Goal: Task Accomplishment & Management: Use online tool/utility

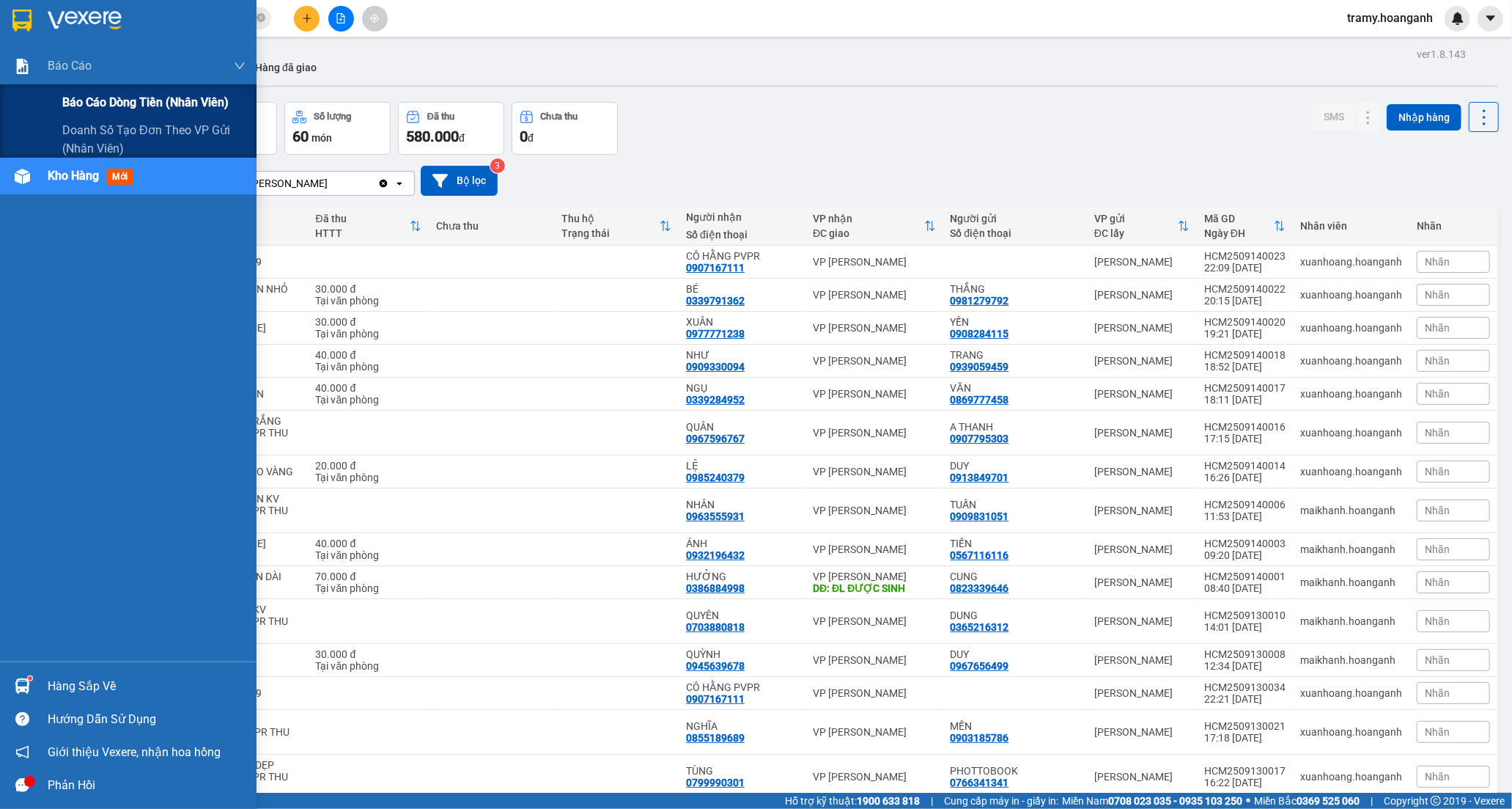
click at [79, 101] on span "Báo cáo dòng tiền (nhân viên)" at bounding box center [145, 102] width 166 height 18
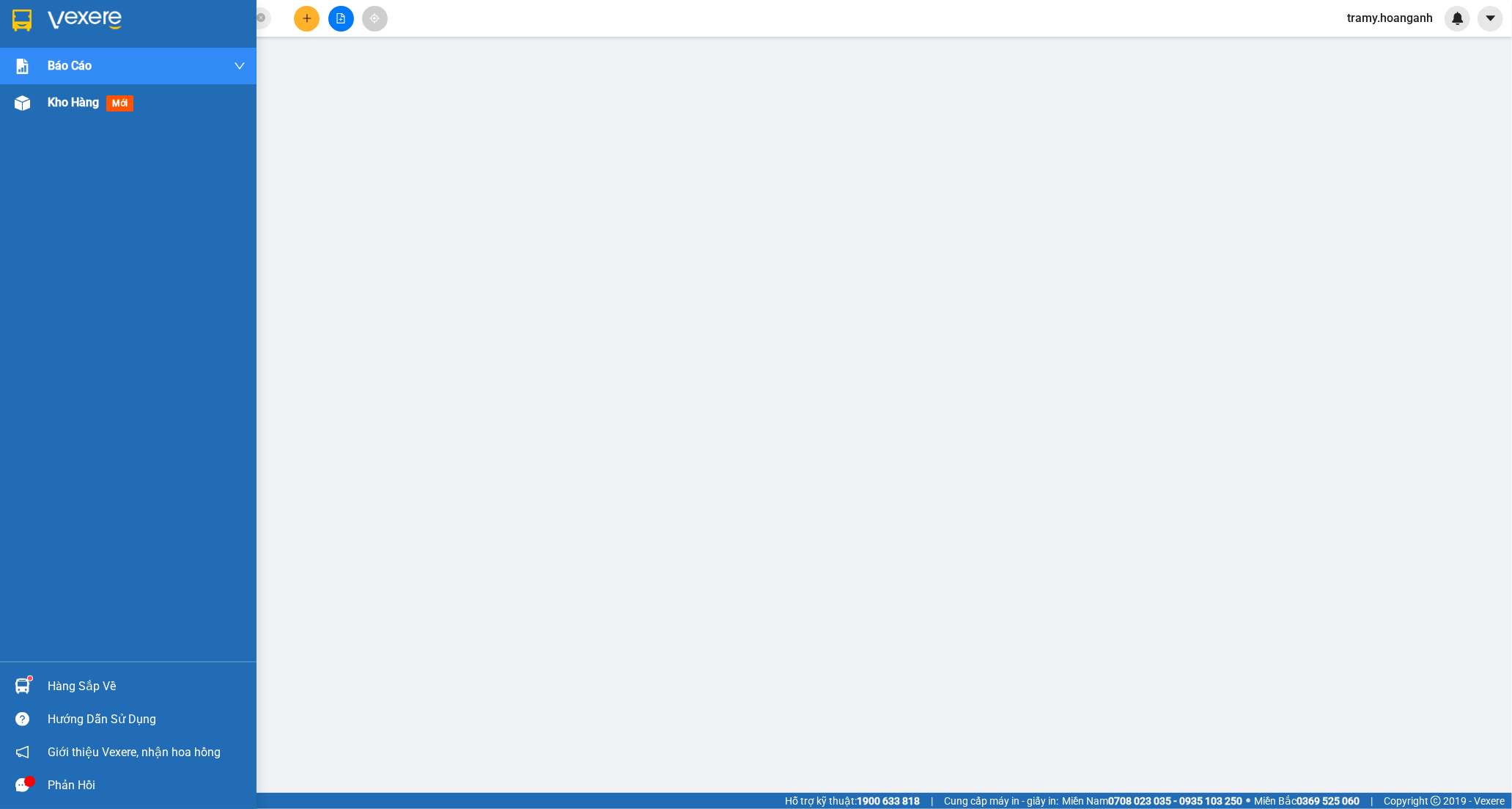
click at [75, 105] on span "Kho hàng" at bounding box center [73, 102] width 51 height 14
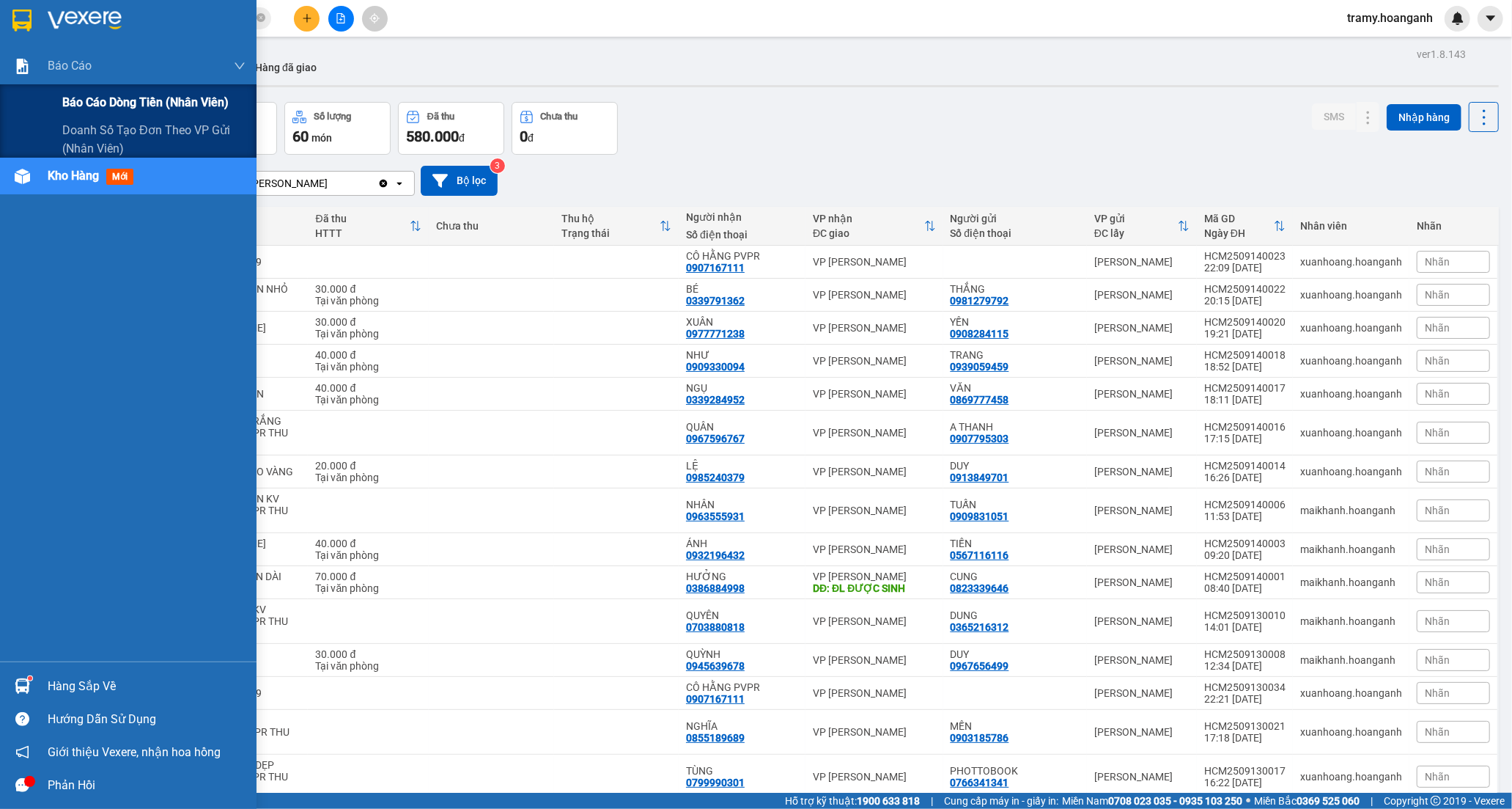
click at [113, 106] on span "Báo cáo dòng tiền (nhân viên)" at bounding box center [145, 102] width 166 height 18
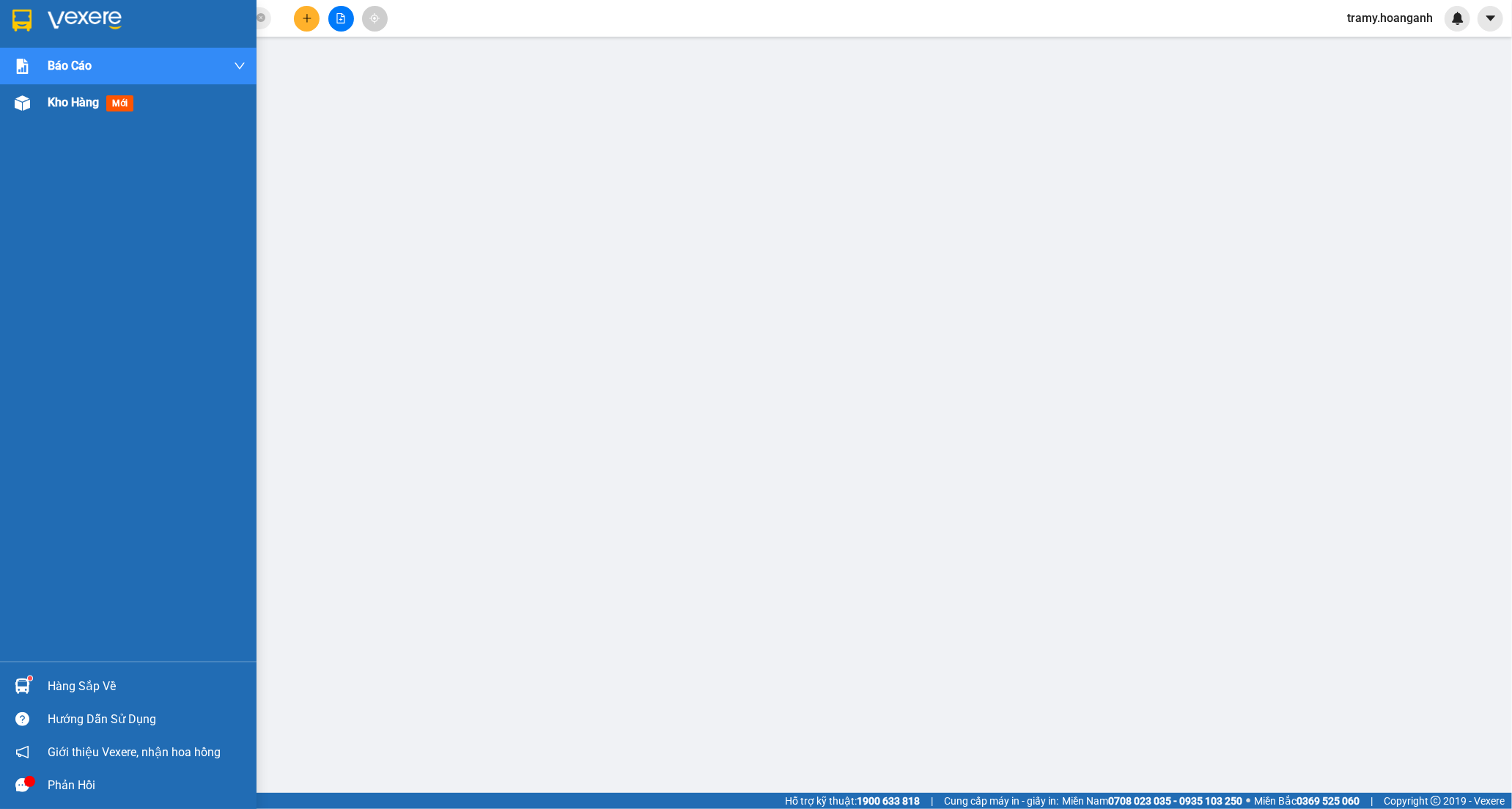
click at [68, 98] on span "Kho hàng" at bounding box center [73, 102] width 51 height 14
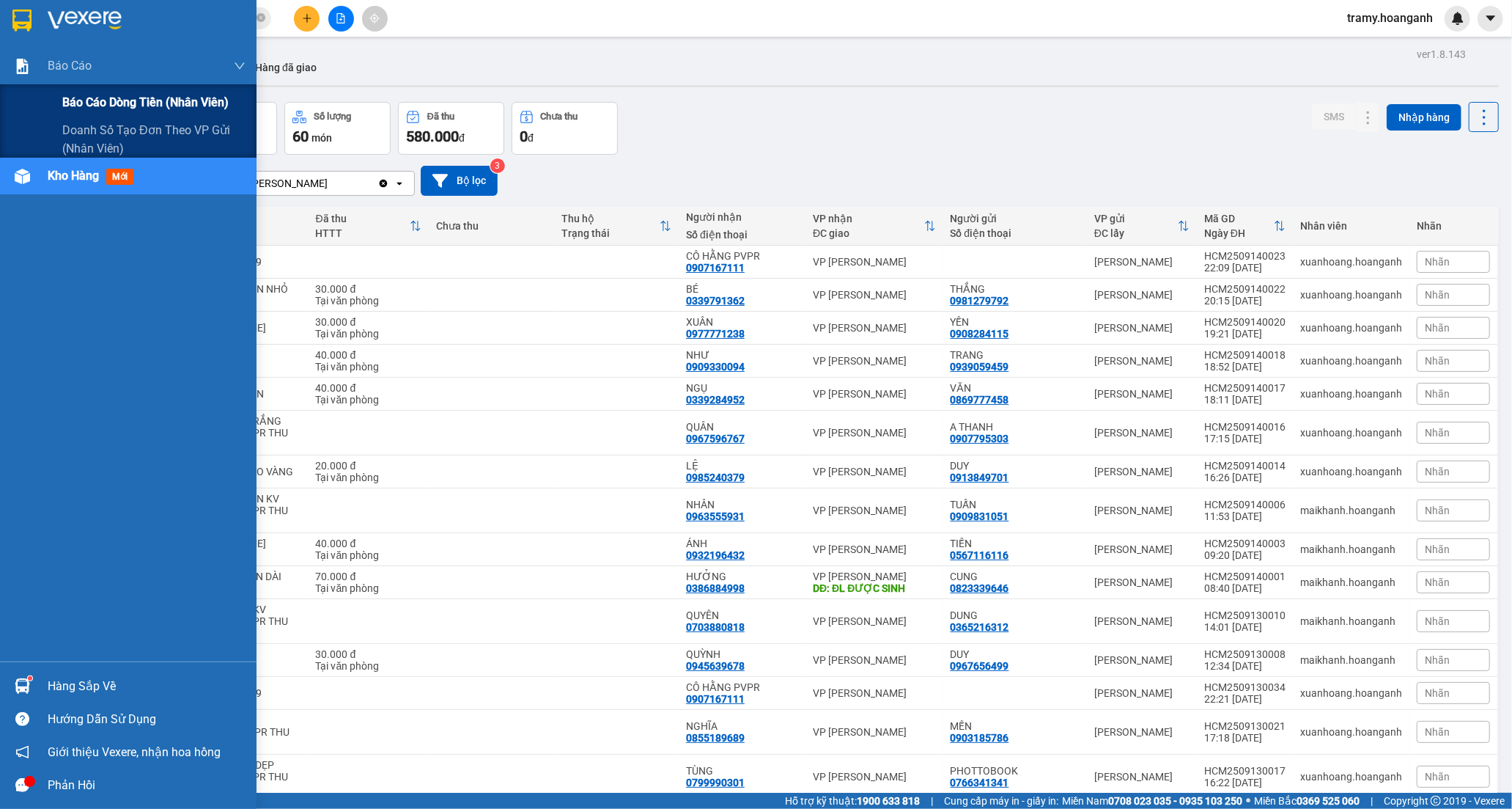
click at [142, 99] on span "Báo cáo dòng tiền (nhân viên)" at bounding box center [145, 102] width 166 height 18
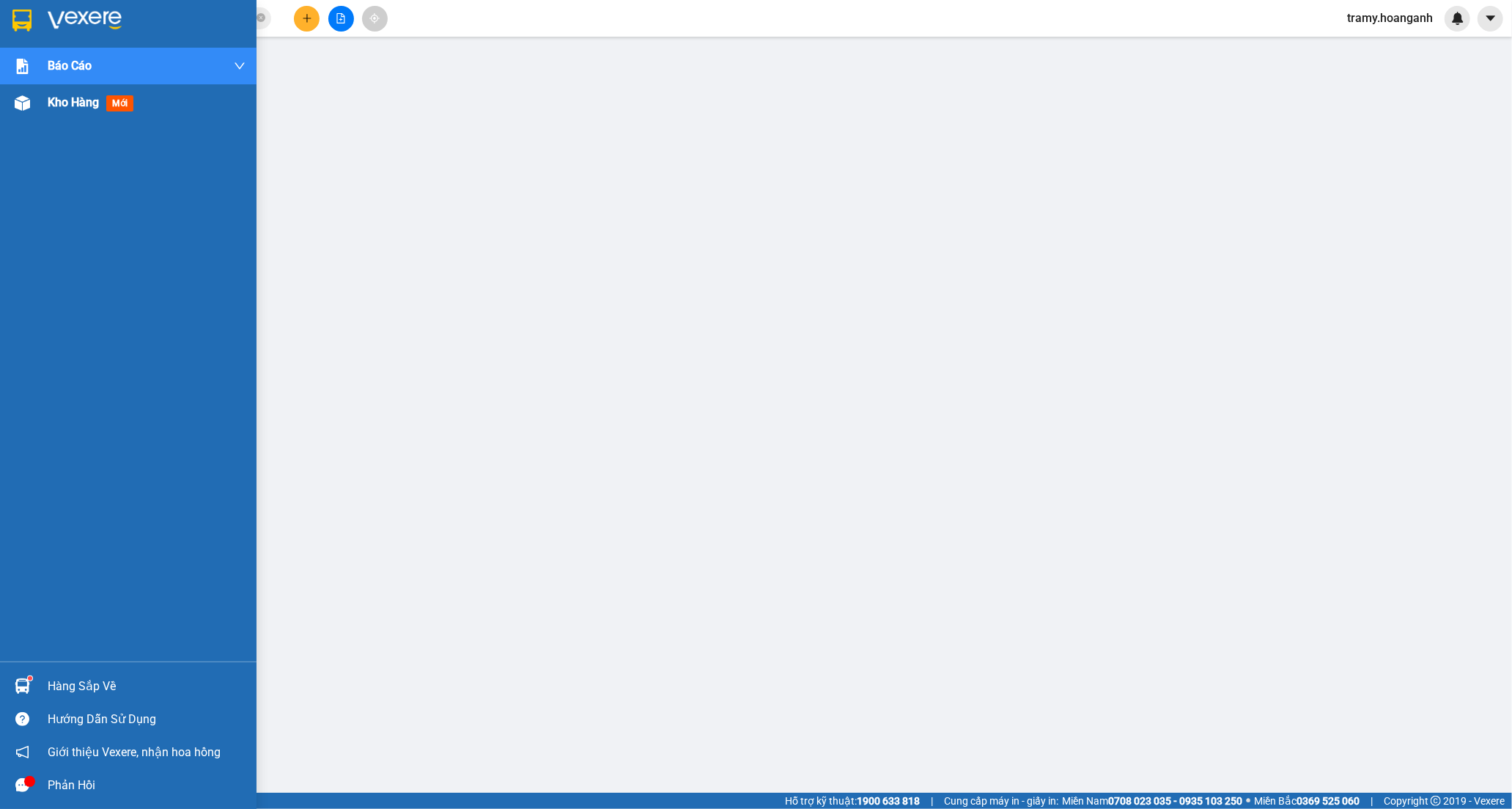
click at [71, 105] on span "Kho hàng" at bounding box center [73, 102] width 51 height 14
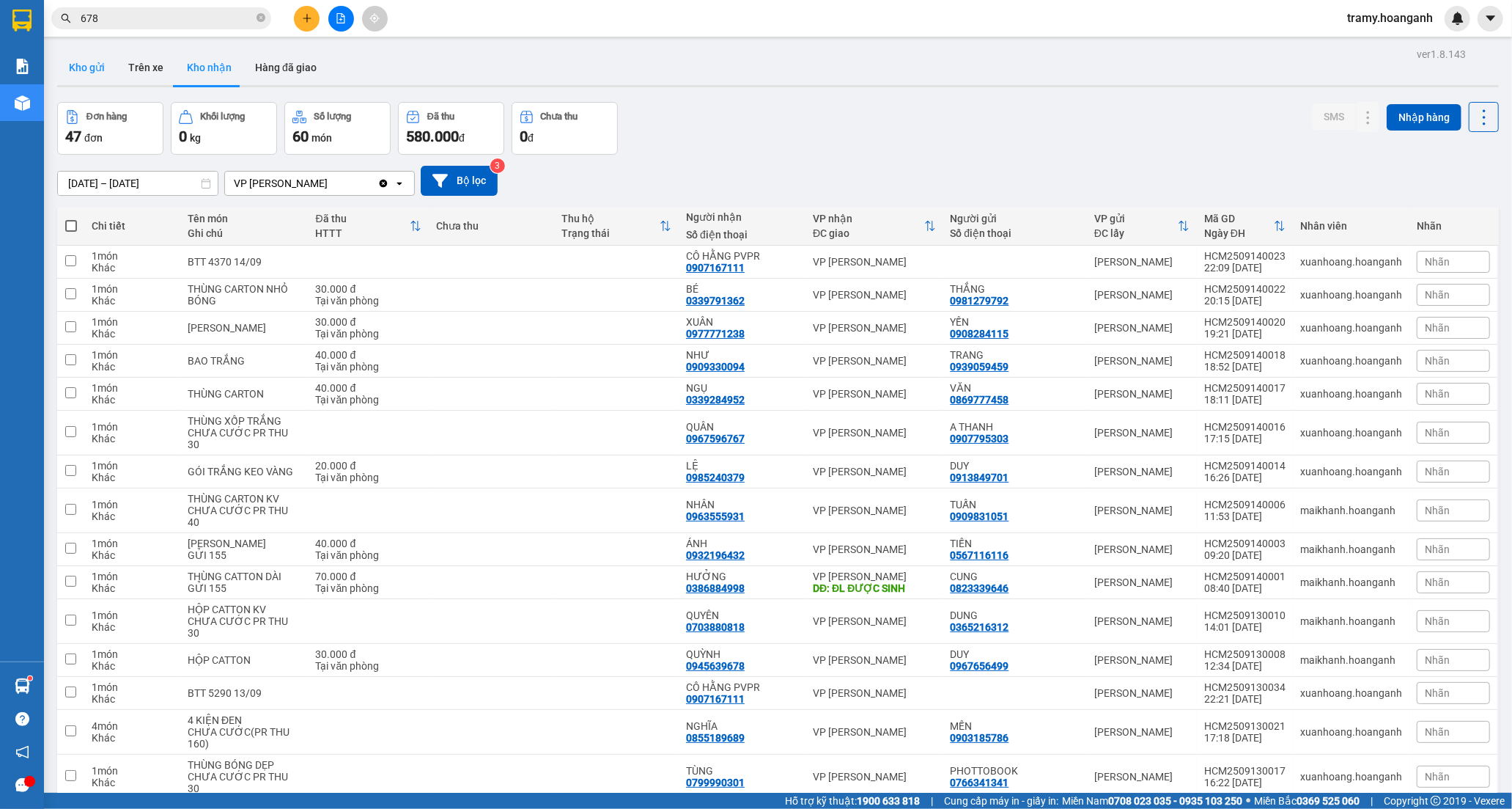
click at [95, 66] on button "Kho gửi" at bounding box center [86, 67] width 59 height 35
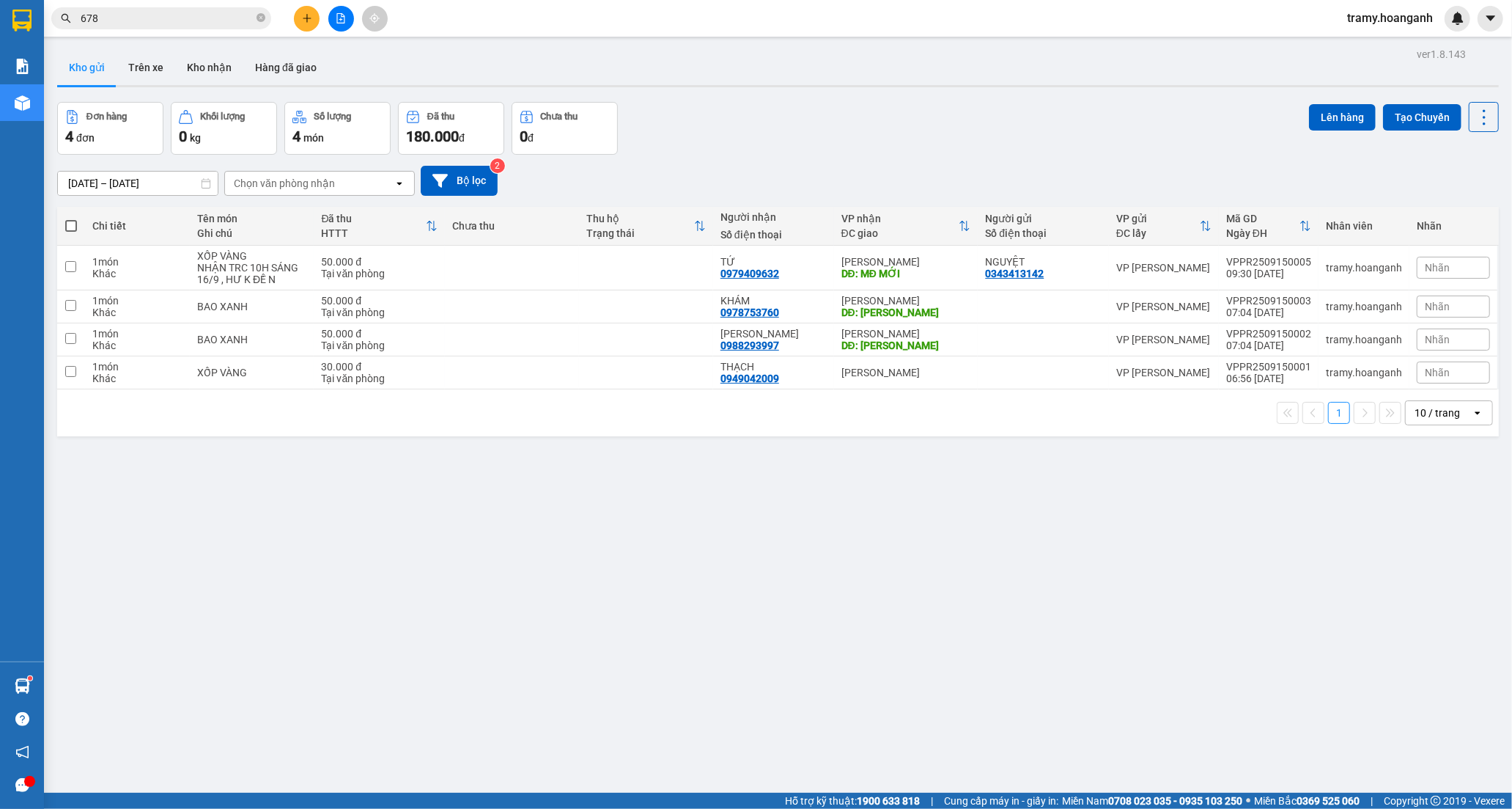
click at [74, 222] on span at bounding box center [71, 225] width 11 height 11
click at [71, 219] on input "checkbox" at bounding box center [71, 219] width 0 height 0
checkbox input "true"
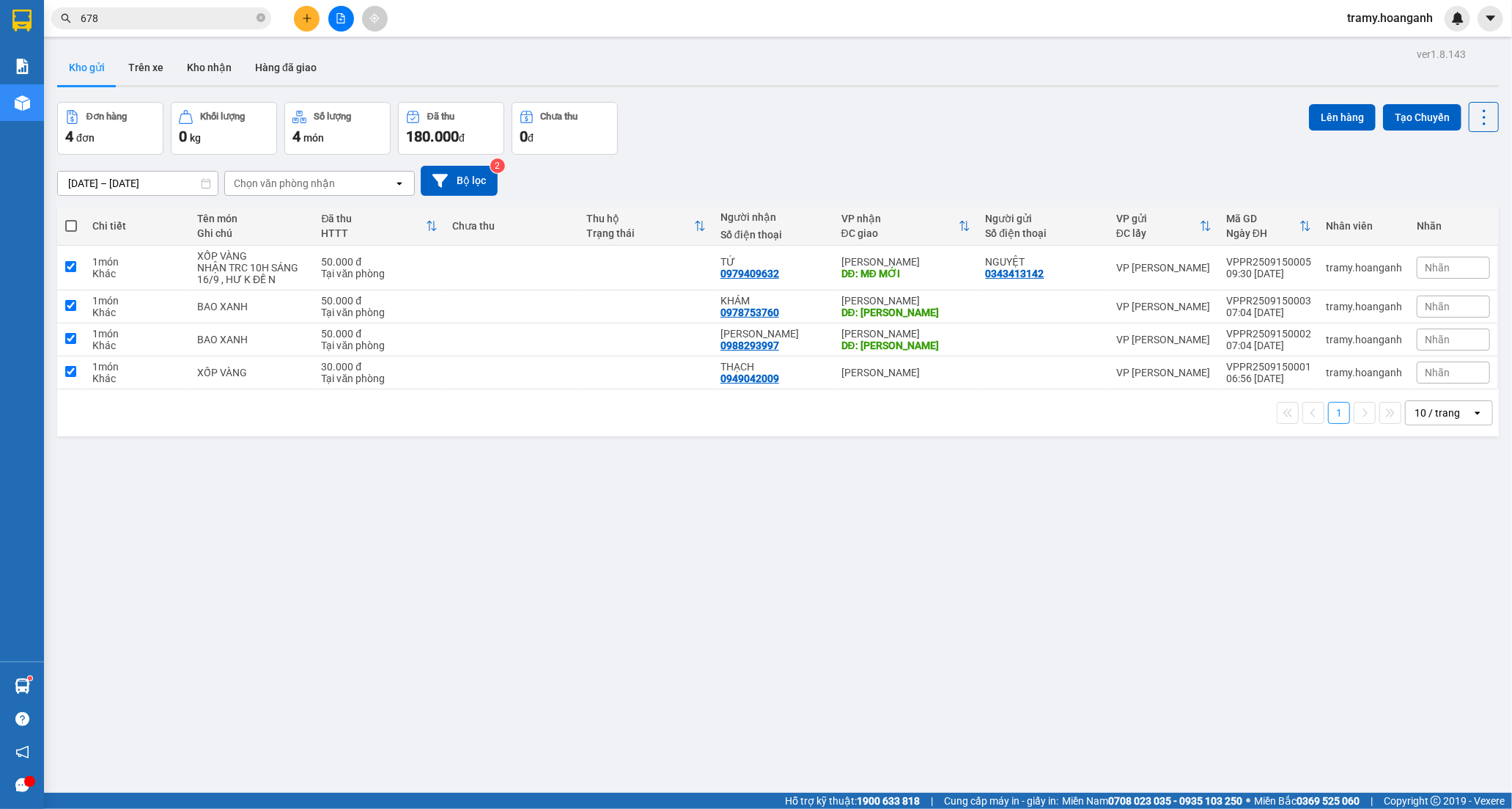
checkbox input "true"
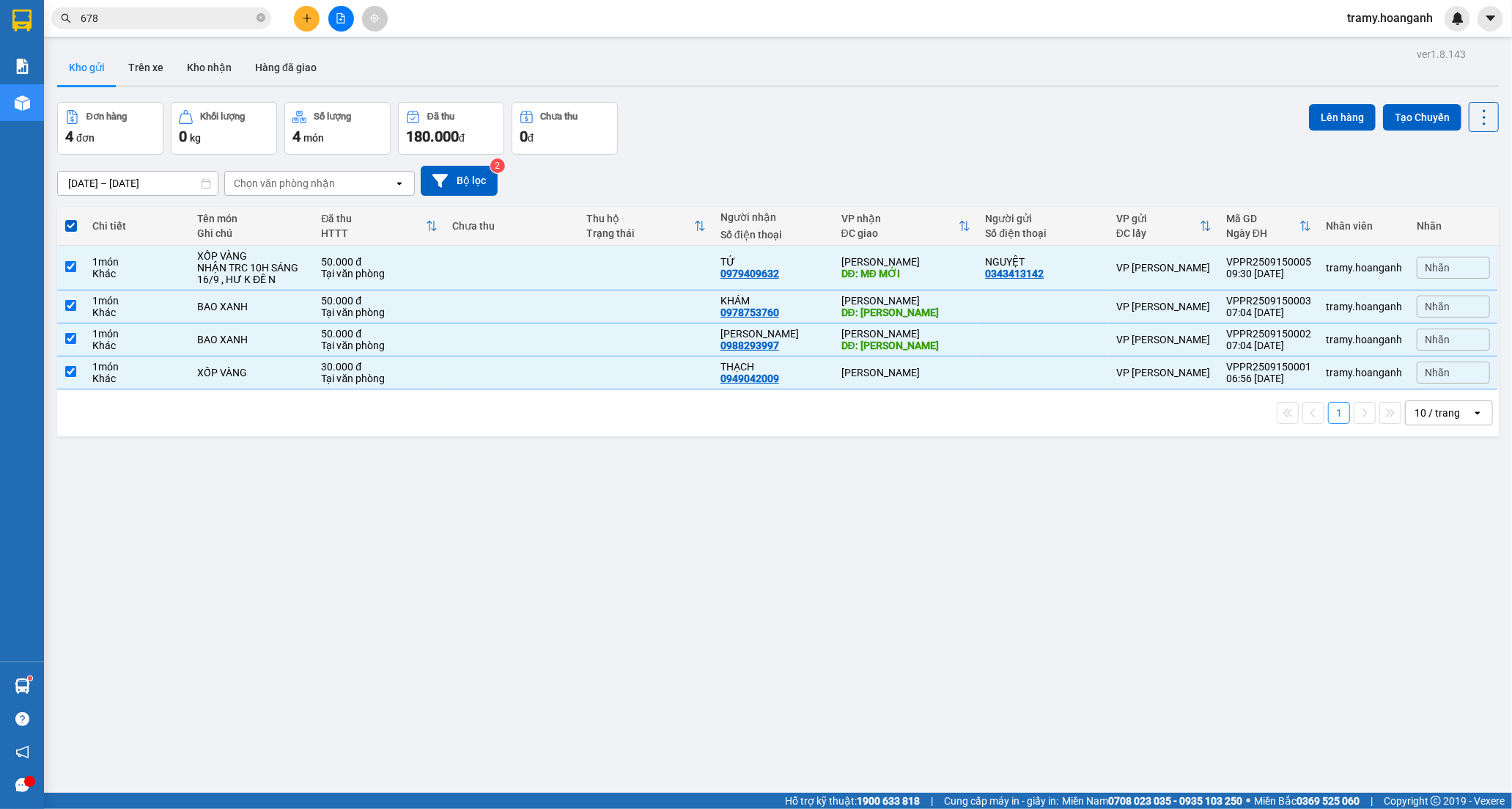
click at [1442, 409] on div "10 / trang" at bounding box center [1438, 413] width 46 height 14
click at [1430, 572] on span "100 / trang" at bounding box center [1431, 576] width 53 height 14
checkbox input "false"
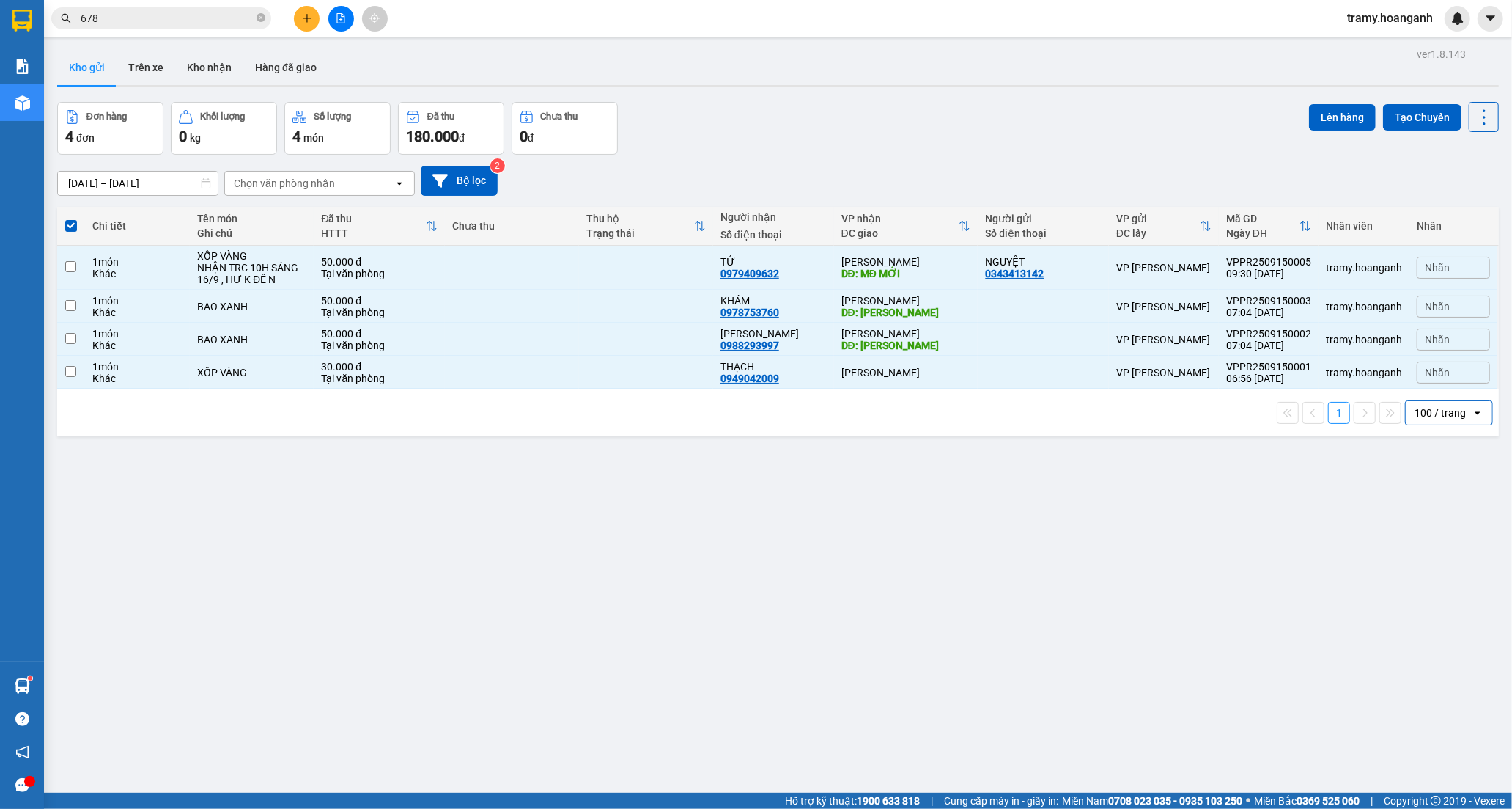
checkbox input "false"
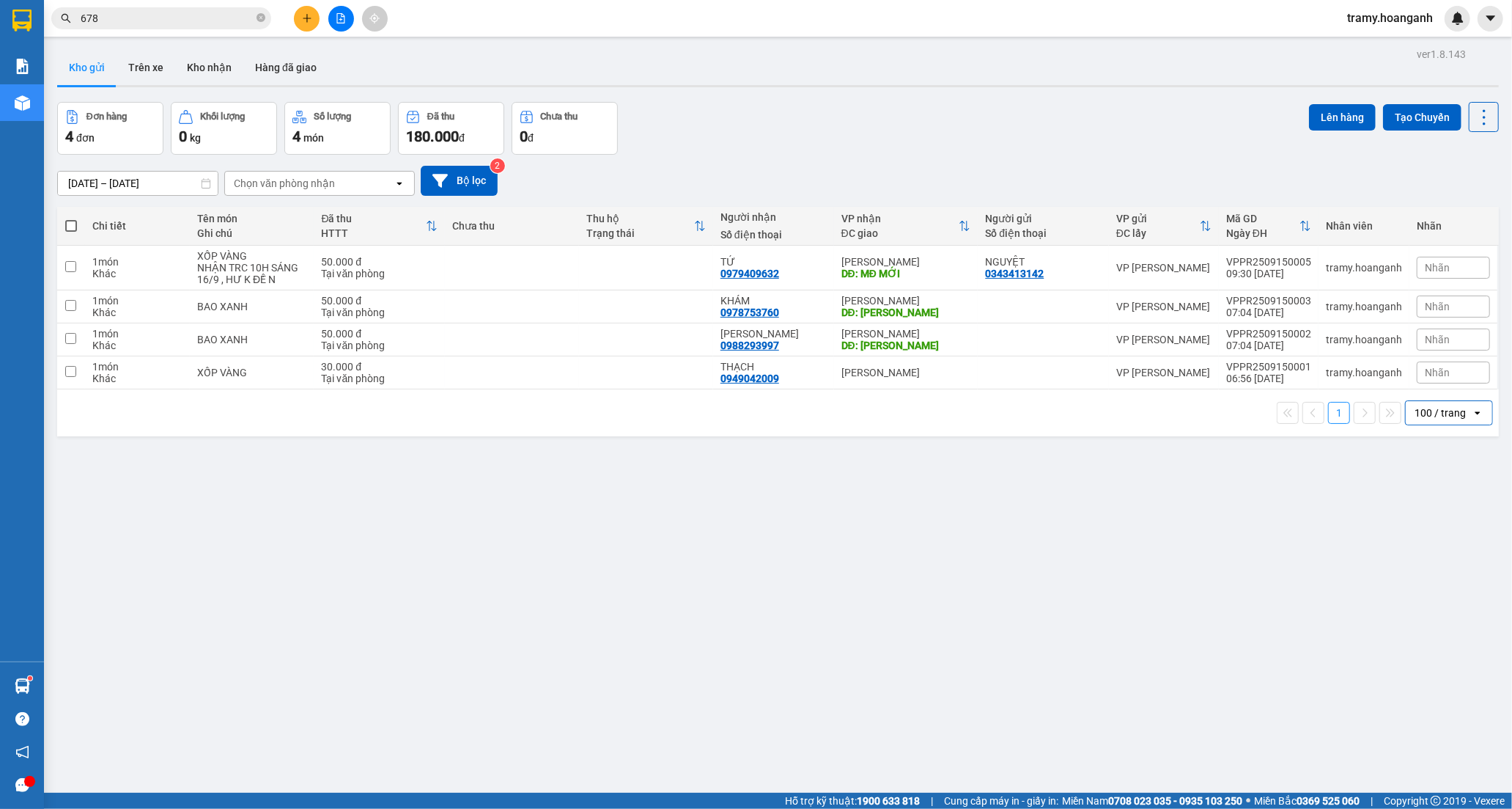
click at [68, 226] on span at bounding box center [71, 225] width 11 height 11
click at [71, 219] on input "checkbox" at bounding box center [71, 219] width 0 height 0
checkbox input "true"
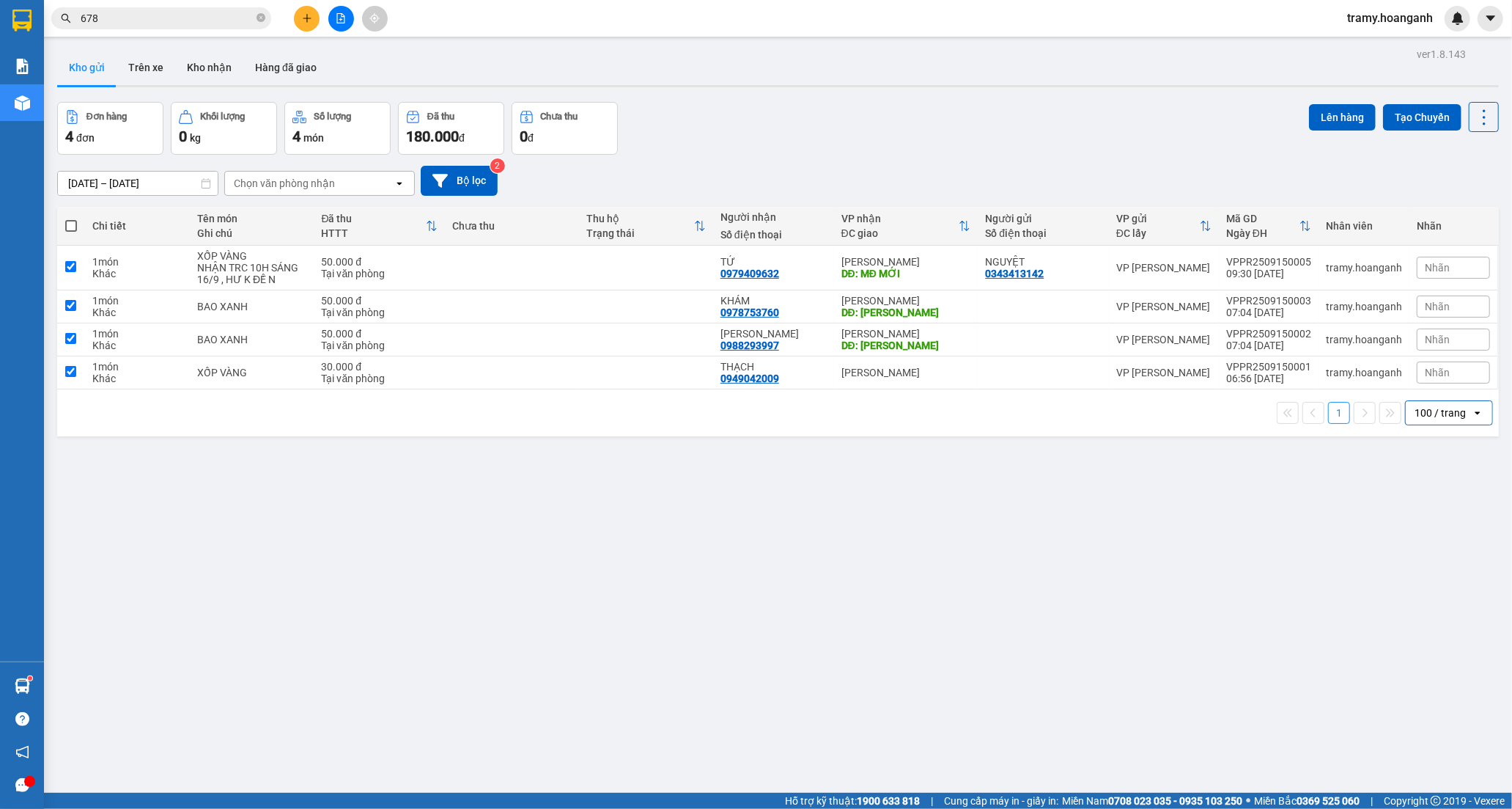
checkbox input "true"
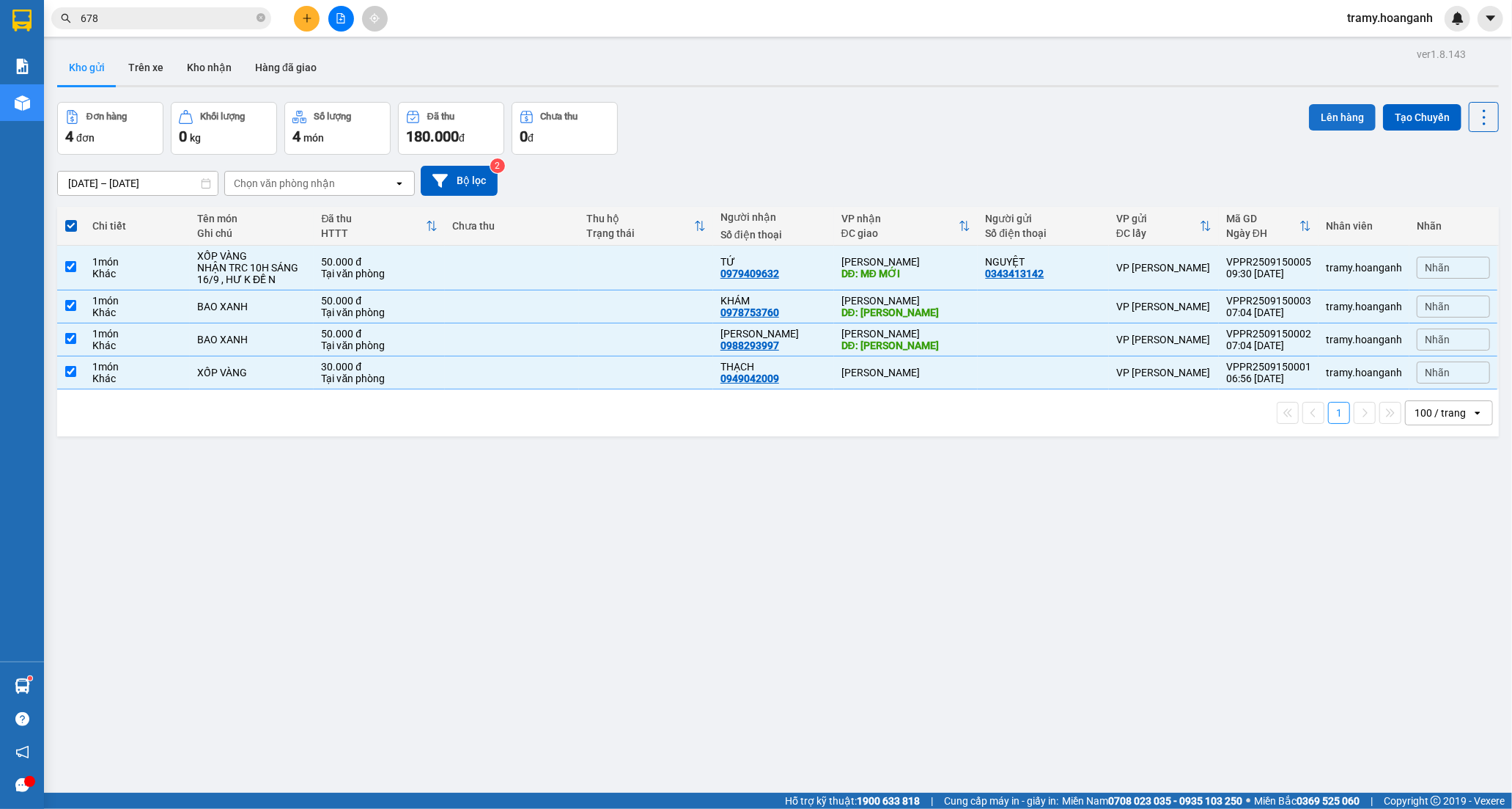
click at [1334, 119] on button "Lên hàng" at bounding box center [1342, 118] width 67 height 27
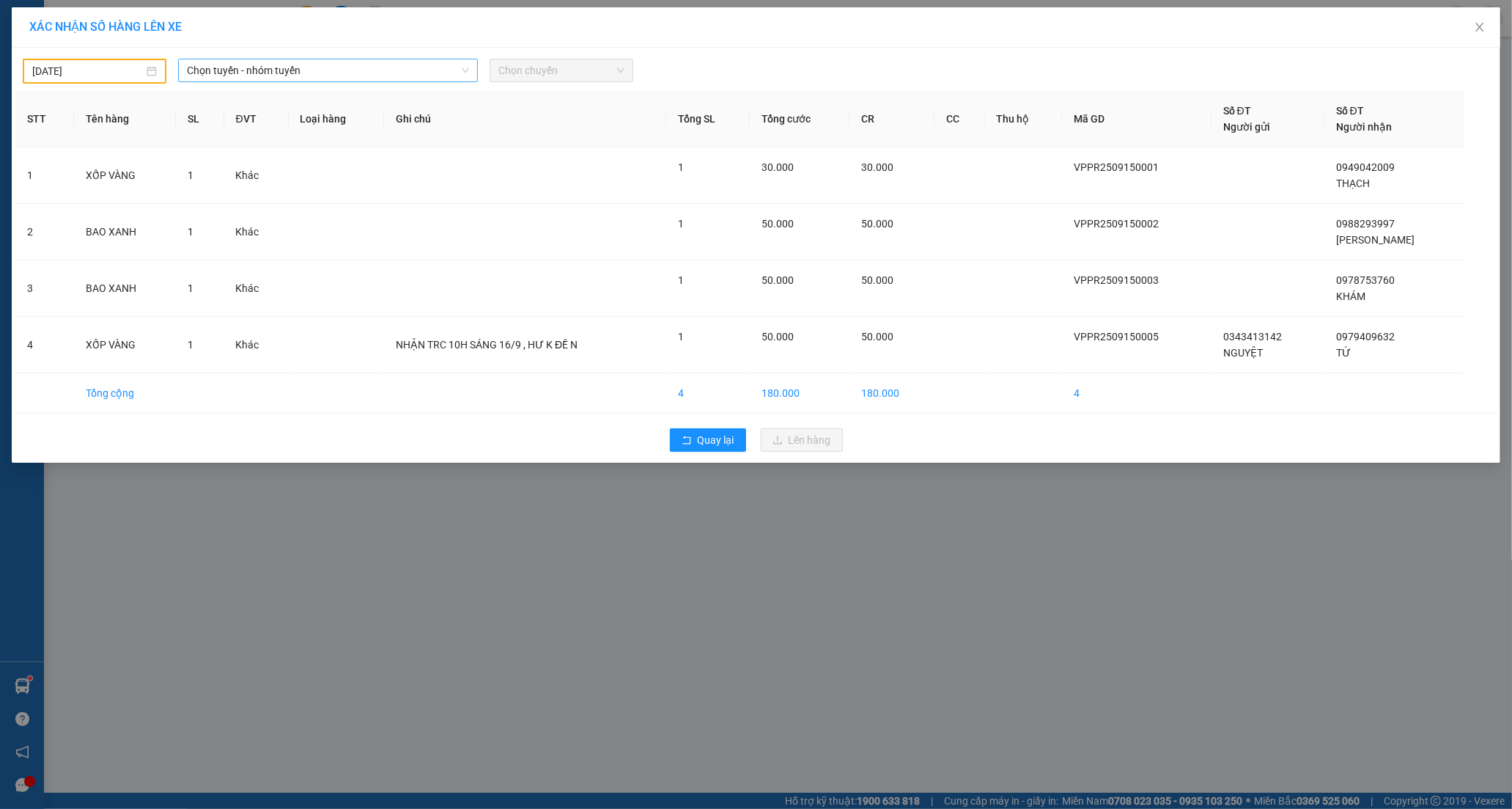
click at [297, 74] on span "Chọn tuyến - nhóm tuyến" at bounding box center [328, 69] width 281 height 22
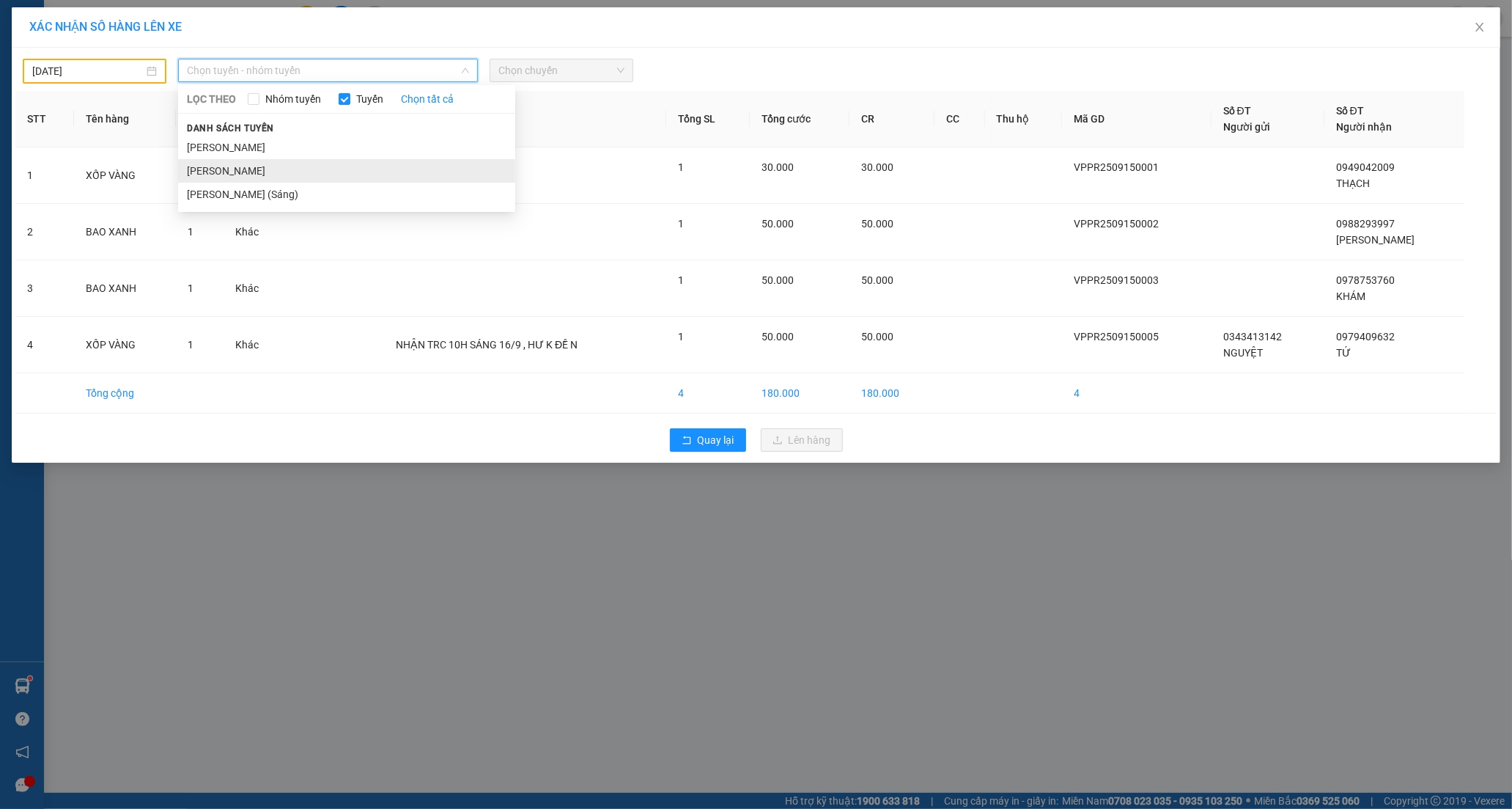
click at [261, 178] on li "[PERSON_NAME]" at bounding box center [346, 170] width 337 height 24
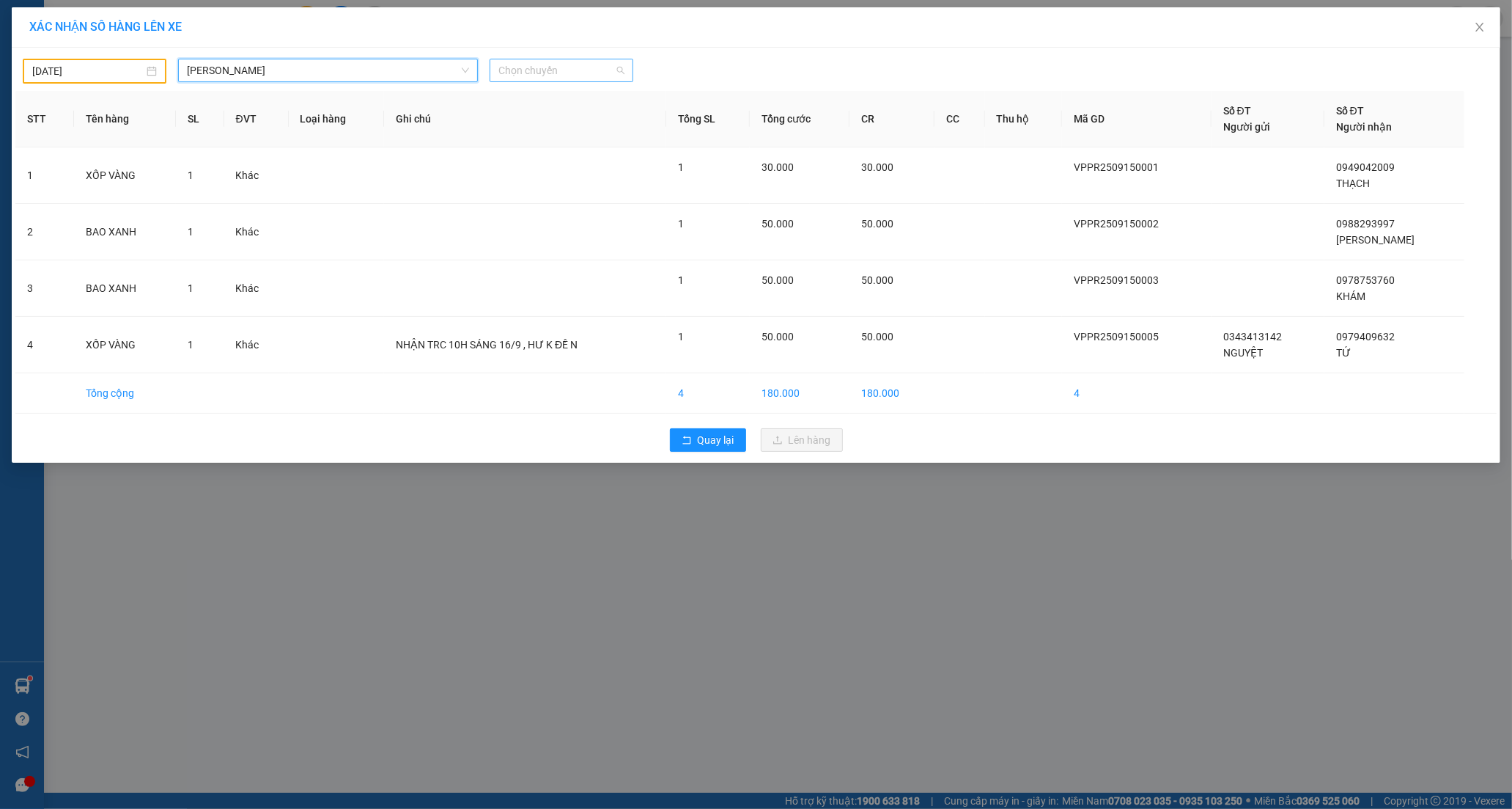
click at [541, 77] on span "Chọn chuyến" at bounding box center [561, 69] width 126 height 22
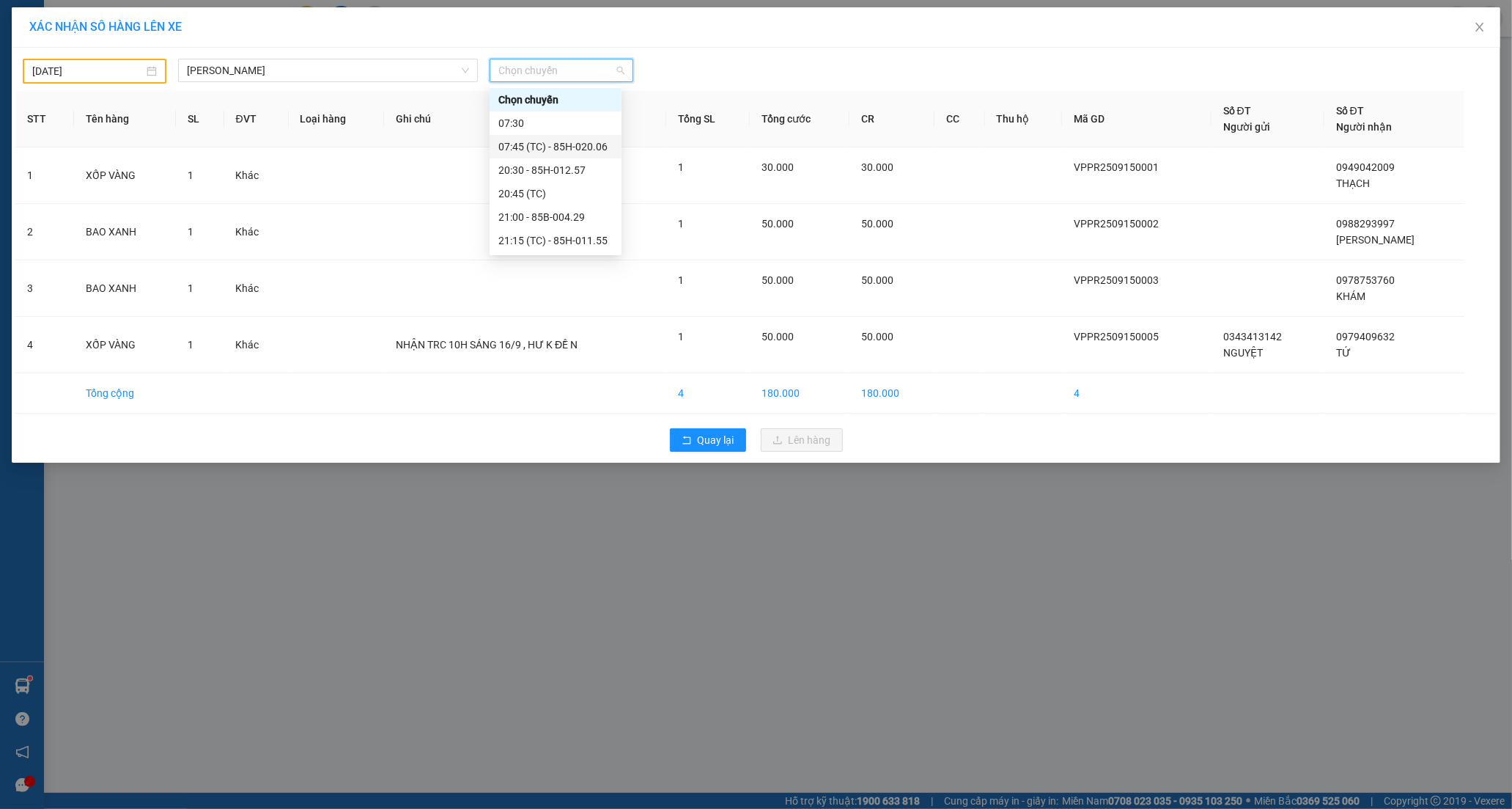
click at [519, 144] on div "07:45 (TC) - 85H-020.06" at bounding box center [555, 146] width 114 height 16
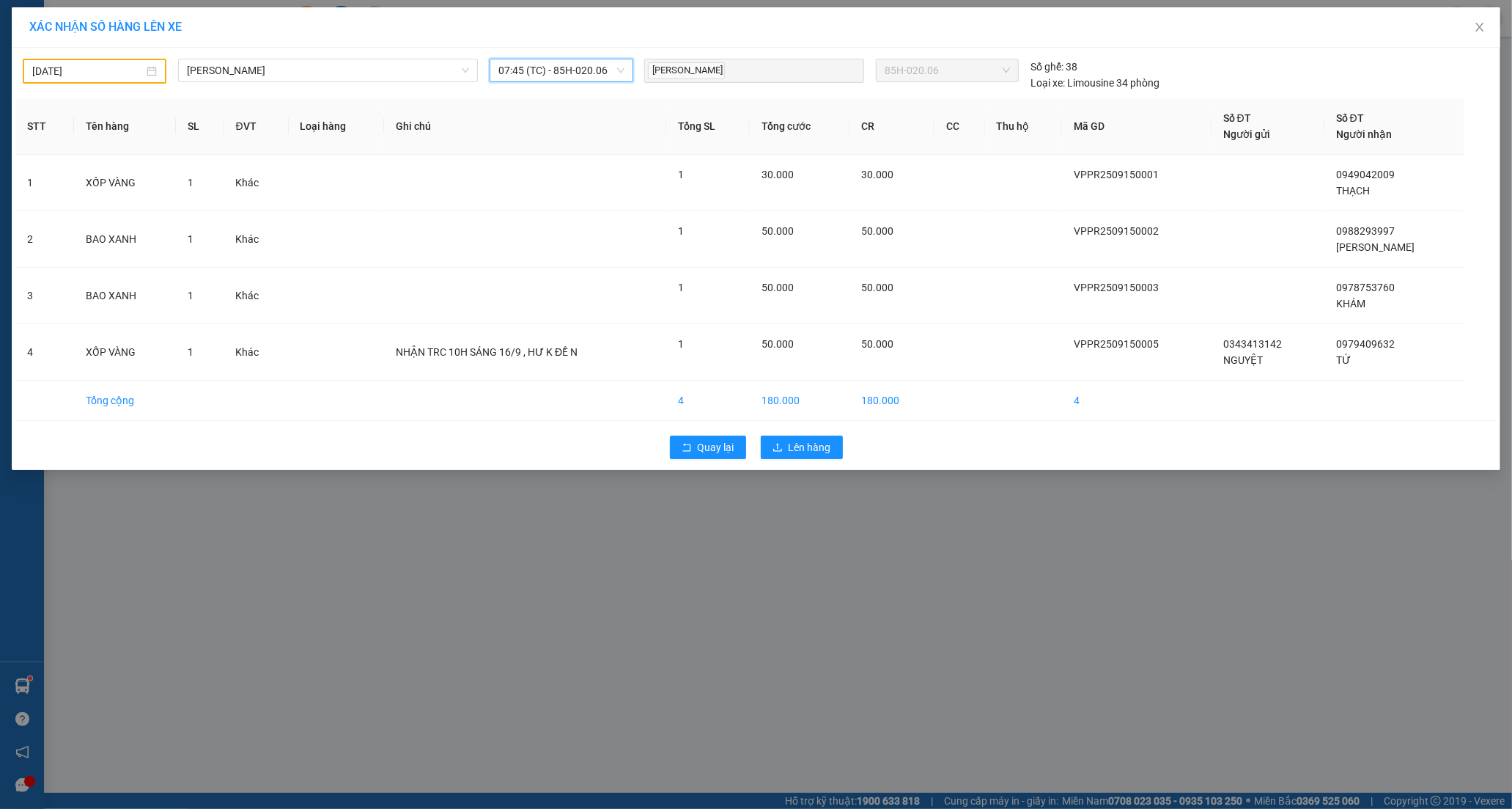
click at [128, 63] on input "[DATE]" at bounding box center [87, 70] width 111 height 16
click at [72, 193] on div "15" at bounding box center [71, 200] width 18 height 18
type input "[DATE]"
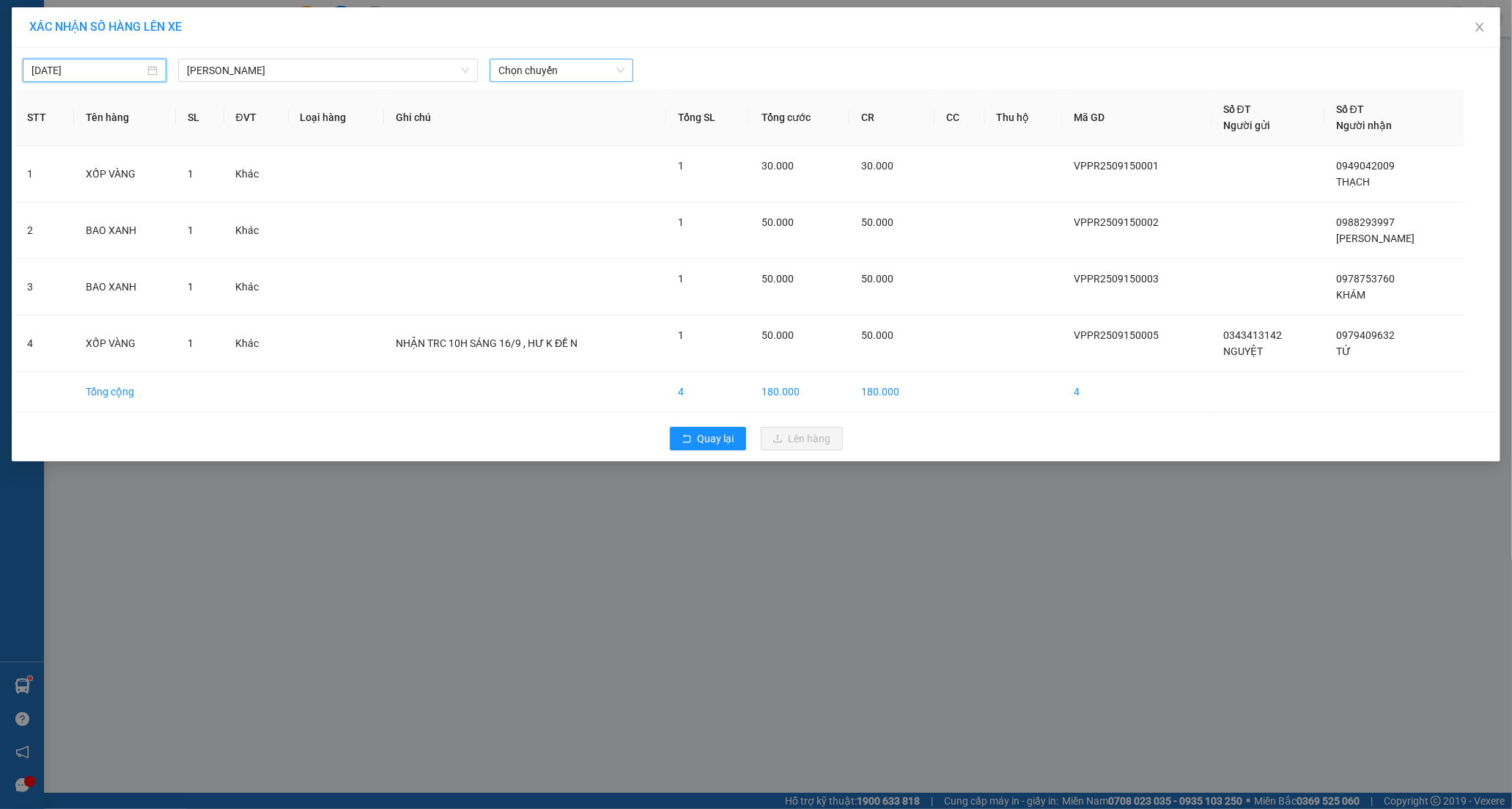
drag, startPoint x: 567, startPoint y: 75, endPoint x: 566, endPoint y: 88, distance: 13.0
click at [566, 75] on span "Chọn chuyến" at bounding box center [561, 69] width 126 height 22
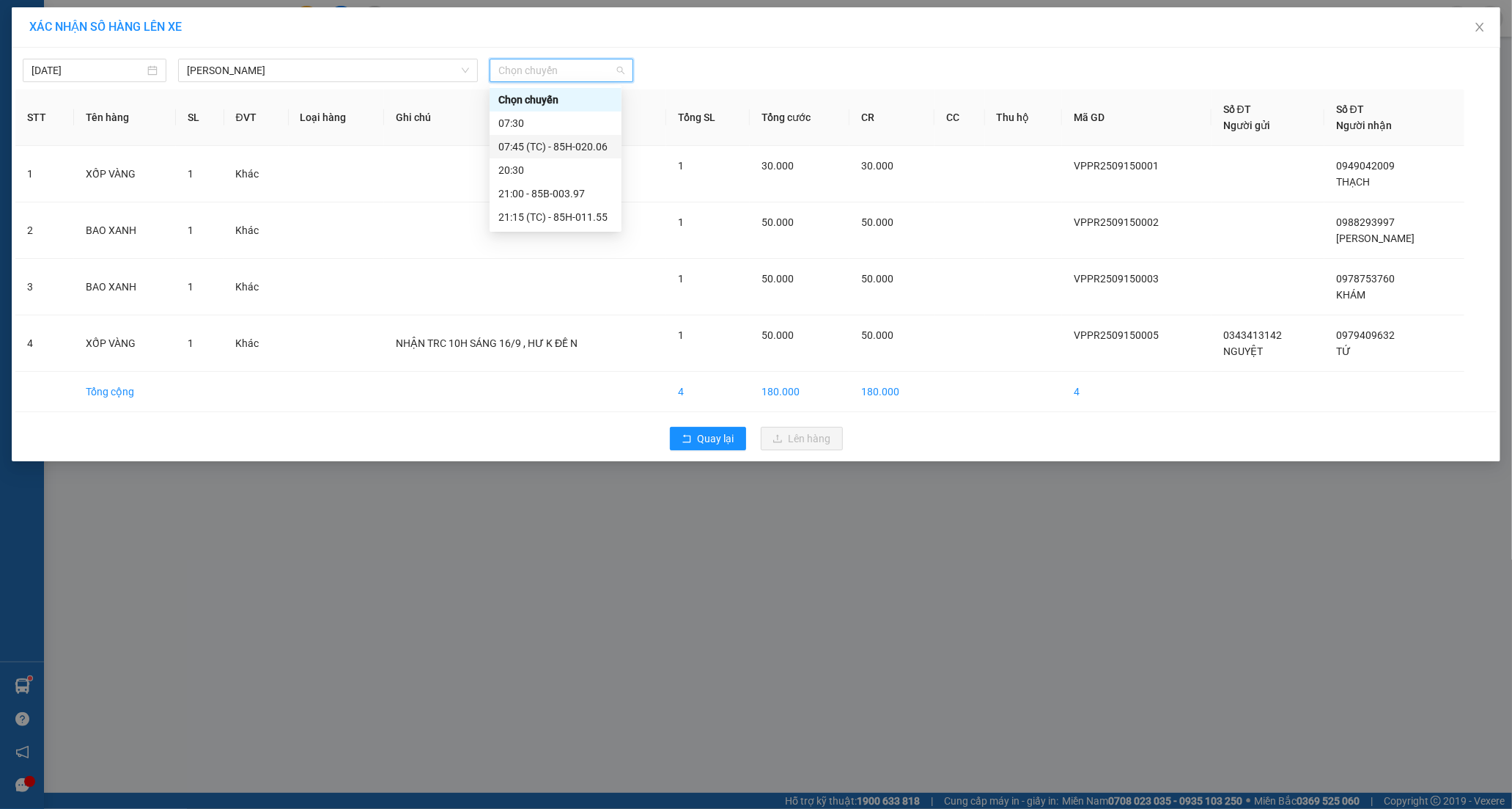
click at [536, 147] on div "07:45 (TC) - 85H-020.06" at bounding box center [555, 146] width 114 height 16
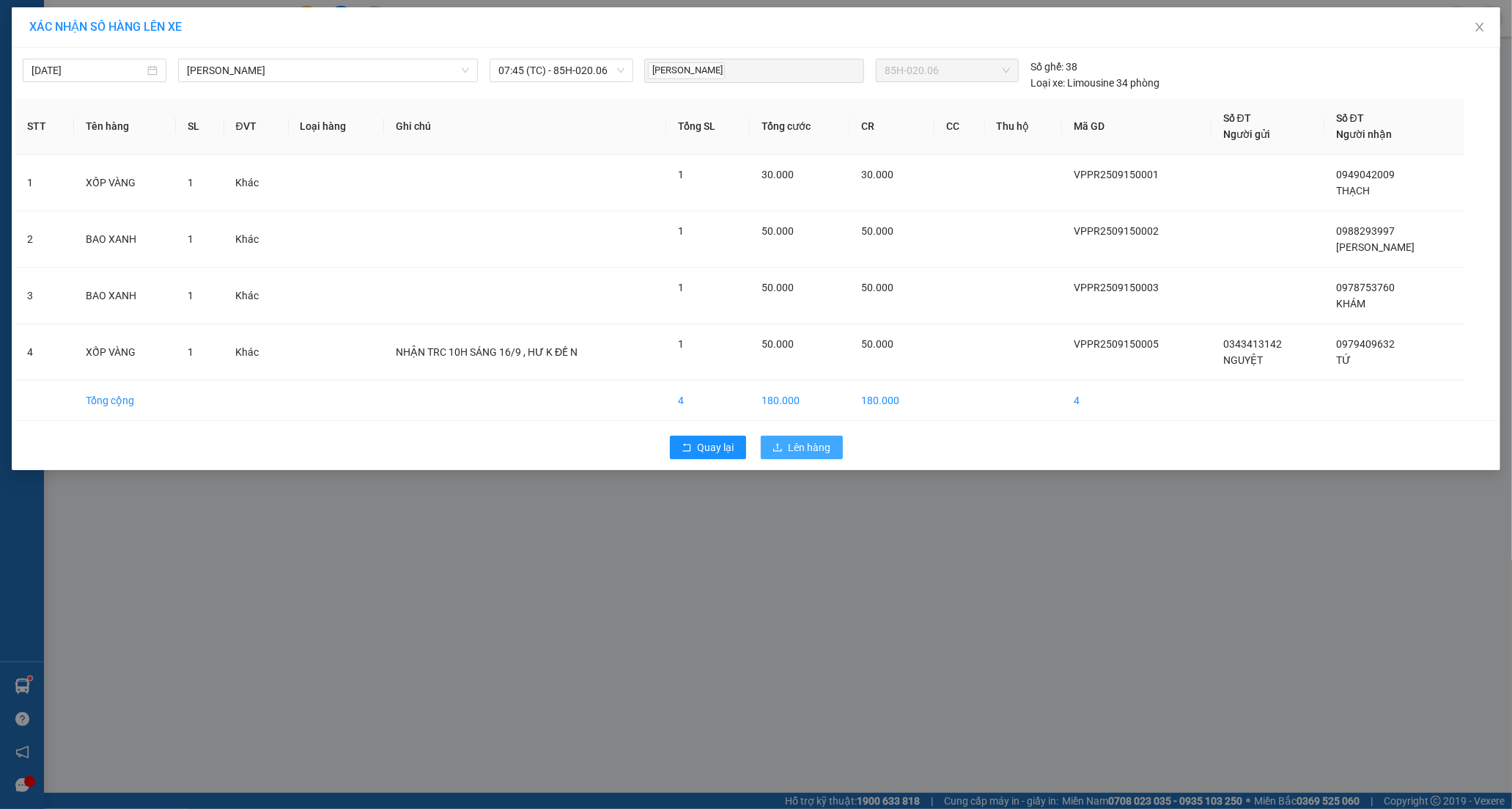
click at [803, 447] on span "Lên hàng" at bounding box center [810, 447] width 43 height 16
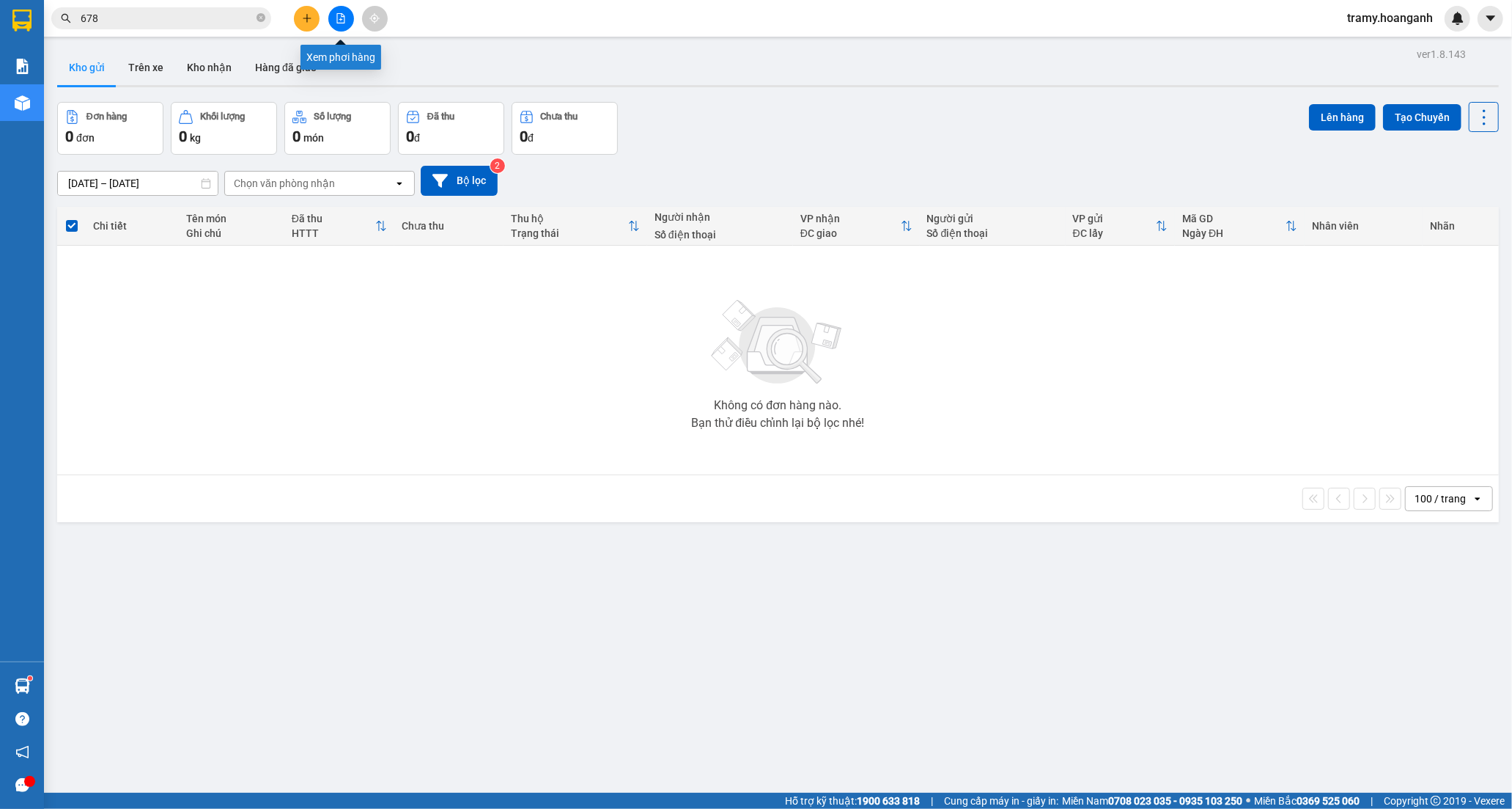
click at [341, 14] on icon "file-add" at bounding box center [340, 18] width 10 height 10
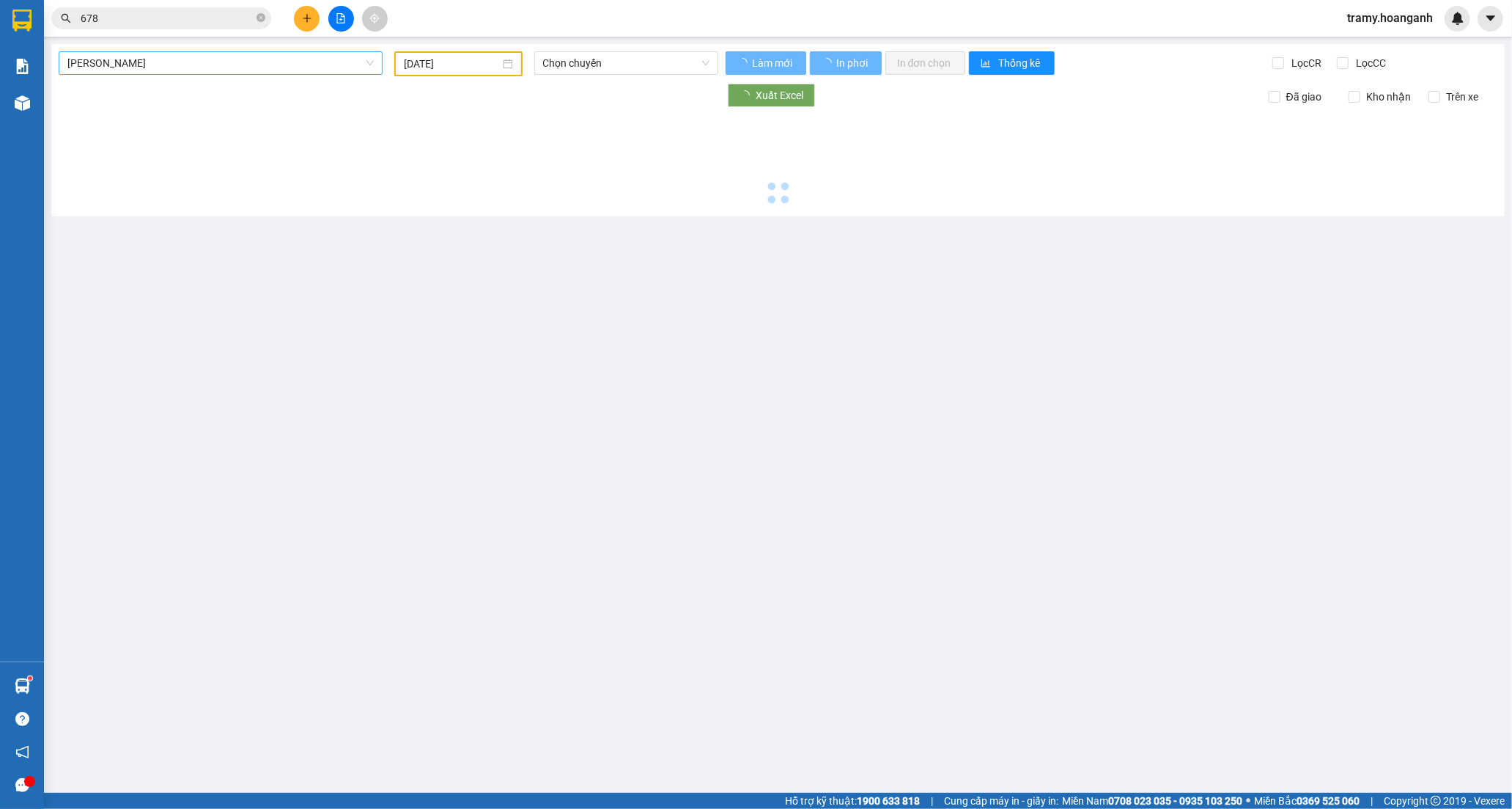
type input "[DATE]"
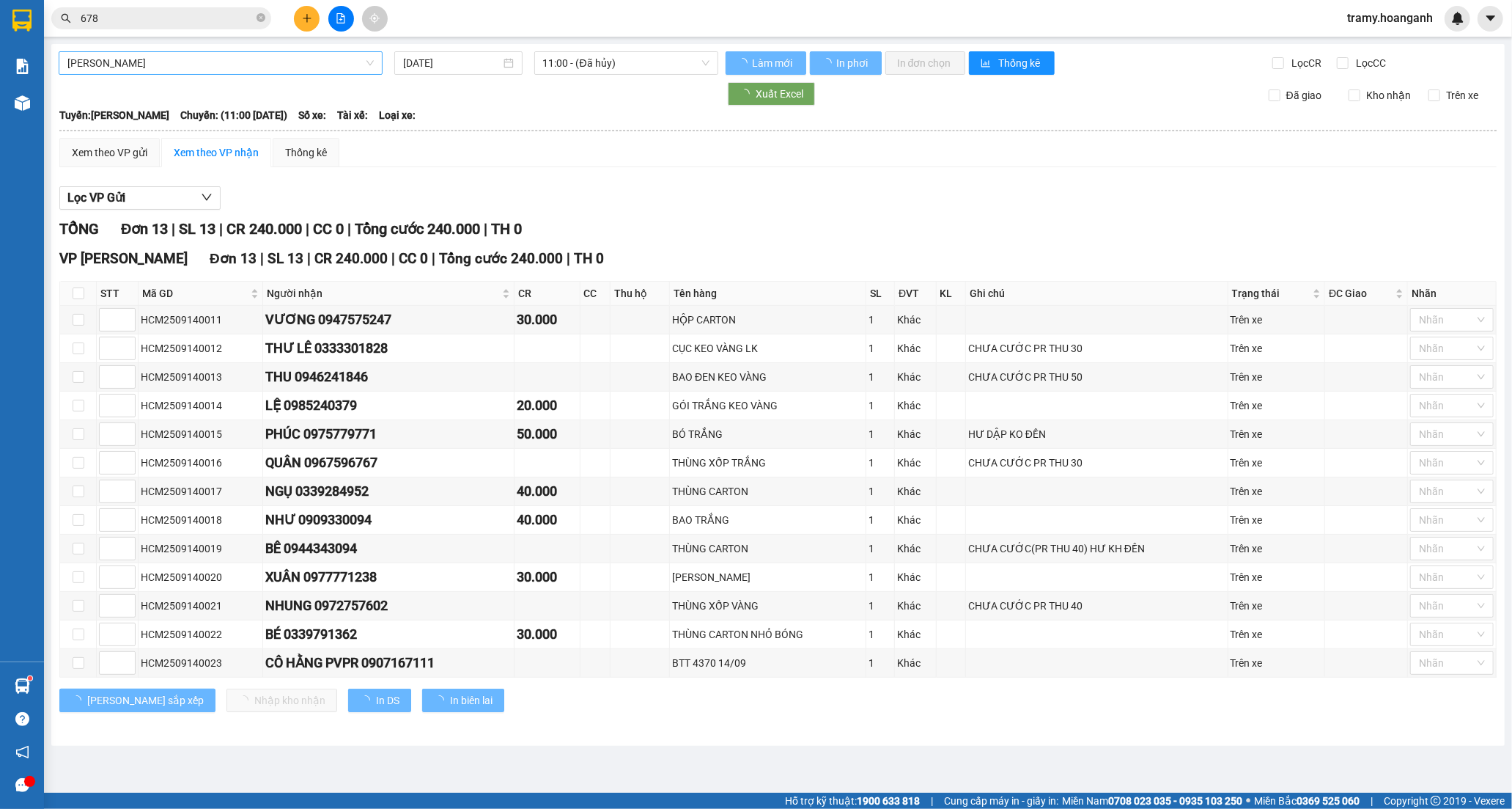
click at [149, 72] on span "[PERSON_NAME]" at bounding box center [220, 63] width 306 height 22
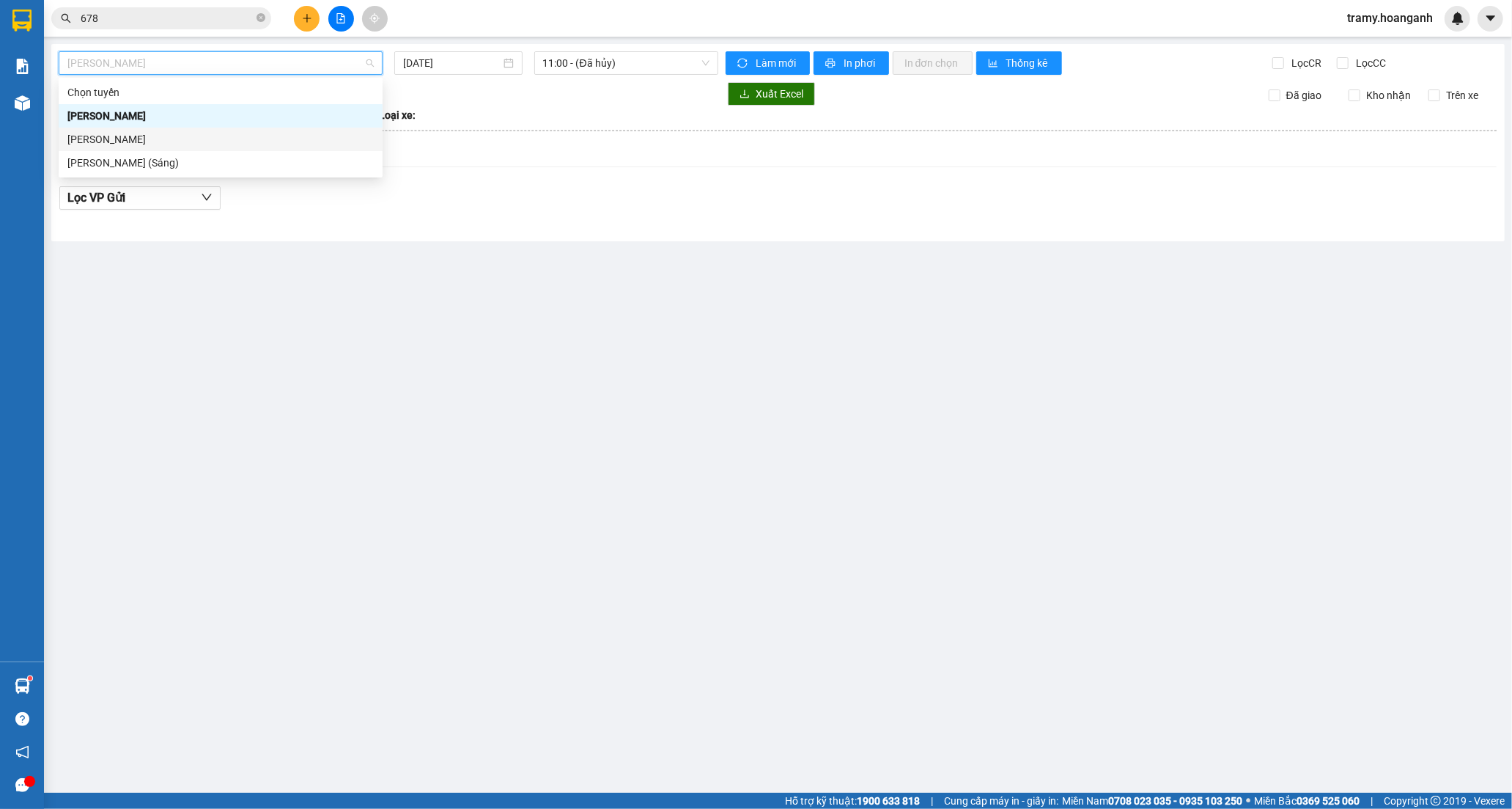
click at [147, 141] on div "[PERSON_NAME]" at bounding box center [220, 139] width 306 height 16
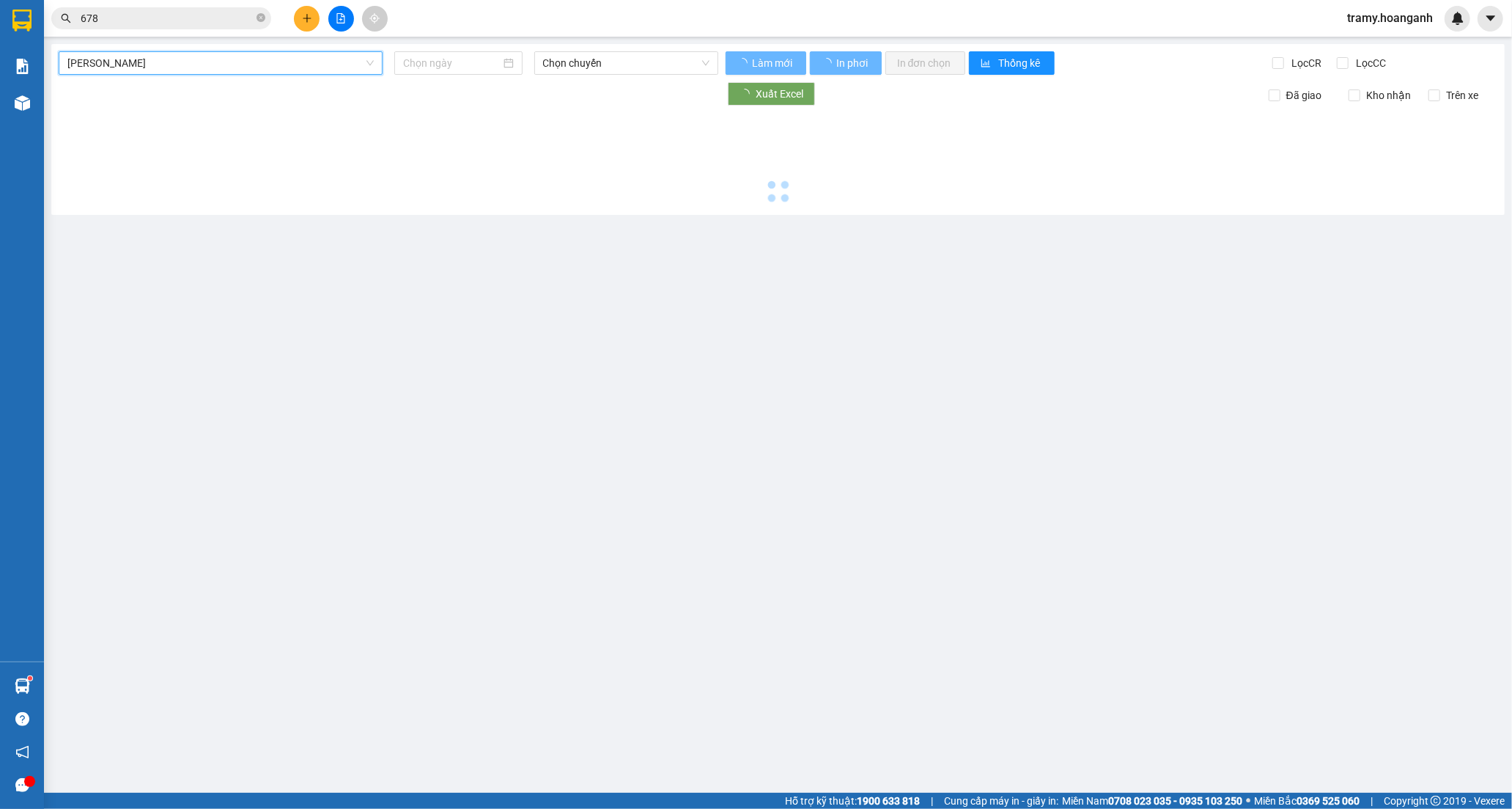
type input "[DATE]"
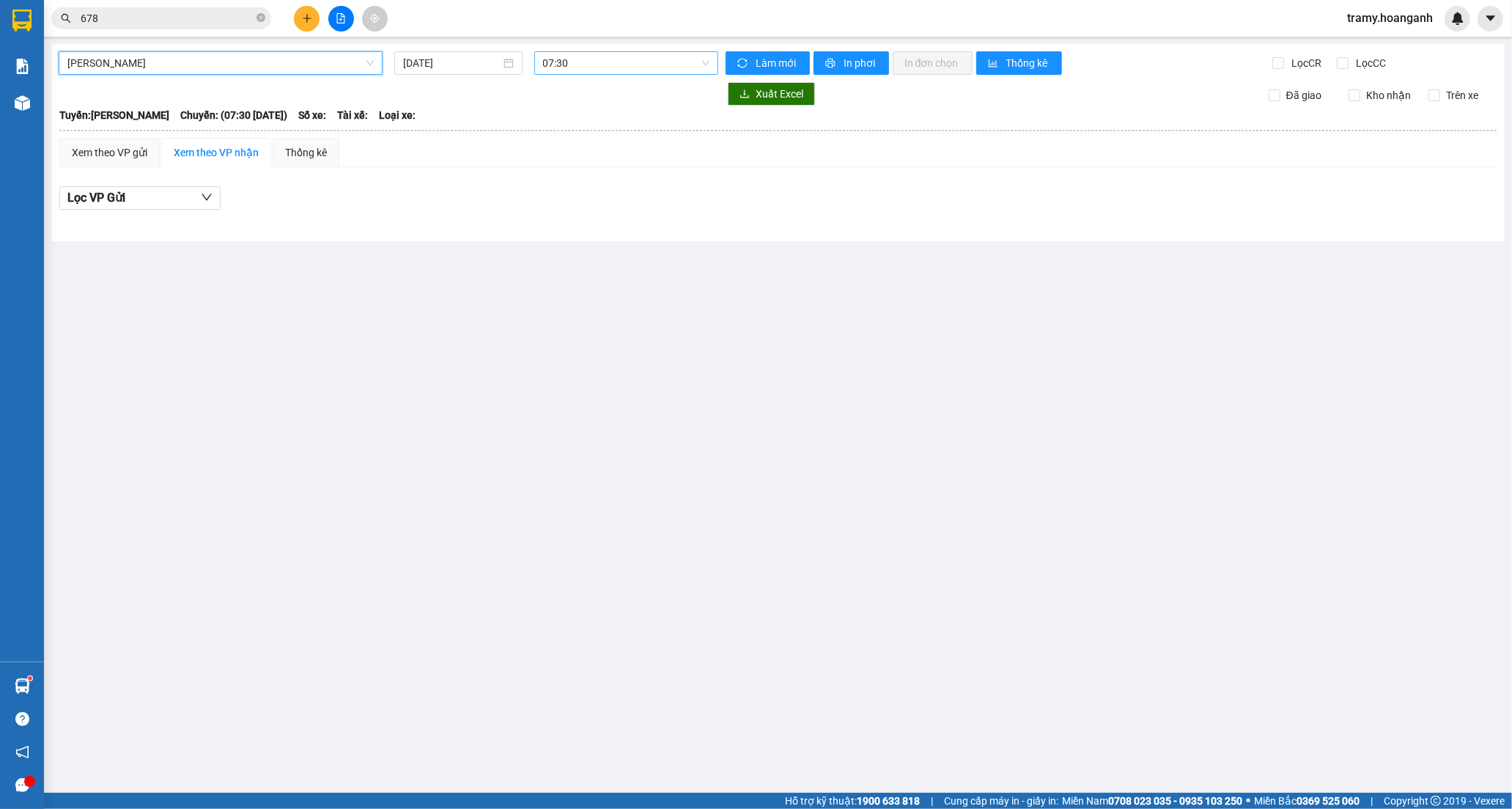
click at [580, 64] on span "07:30" at bounding box center [626, 63] width 166 height 22
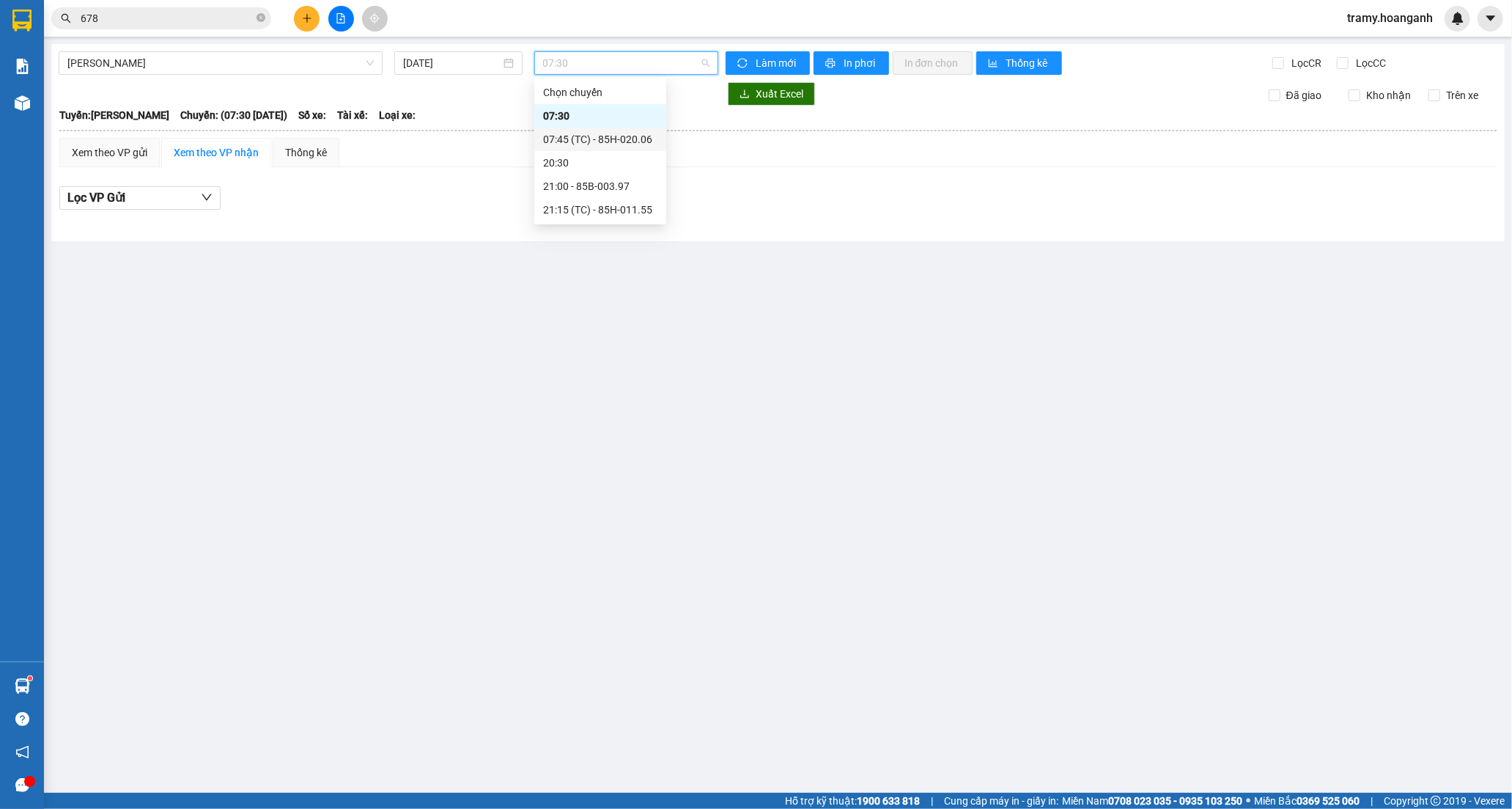
click at [566, 140] on div "07:45 (TC) - 85H-020.06" at bounding box center [601, 139] width 114 height 16
